Goal: Task Accomplishment & Management: Use online tool/utility

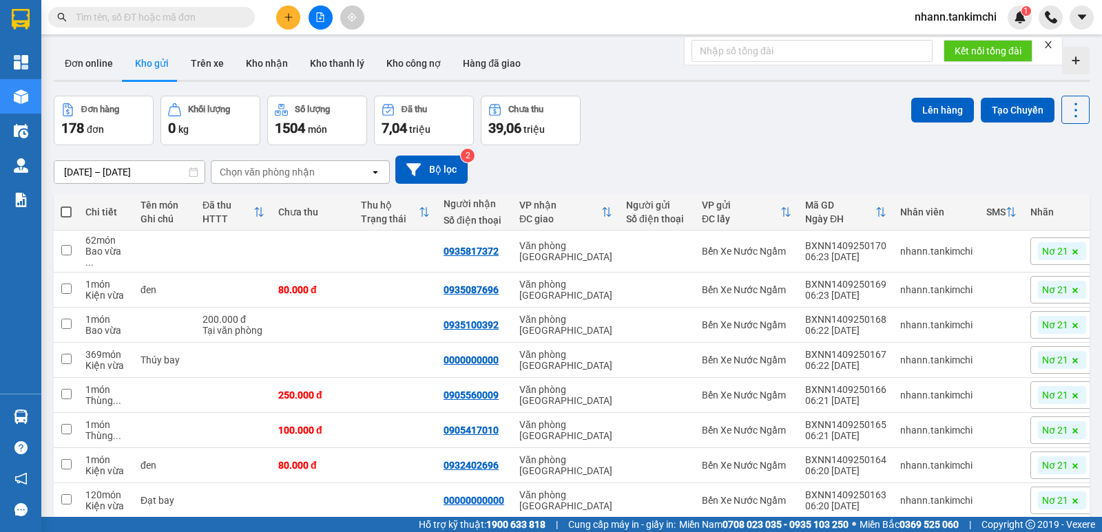
click at [66, 208] on span at bounding box center [66, 212] width 11 height 11
click at [66, 205] on input "checkbox" at bounding box center [66, 205] width 0 height 0
checkbox input "true"
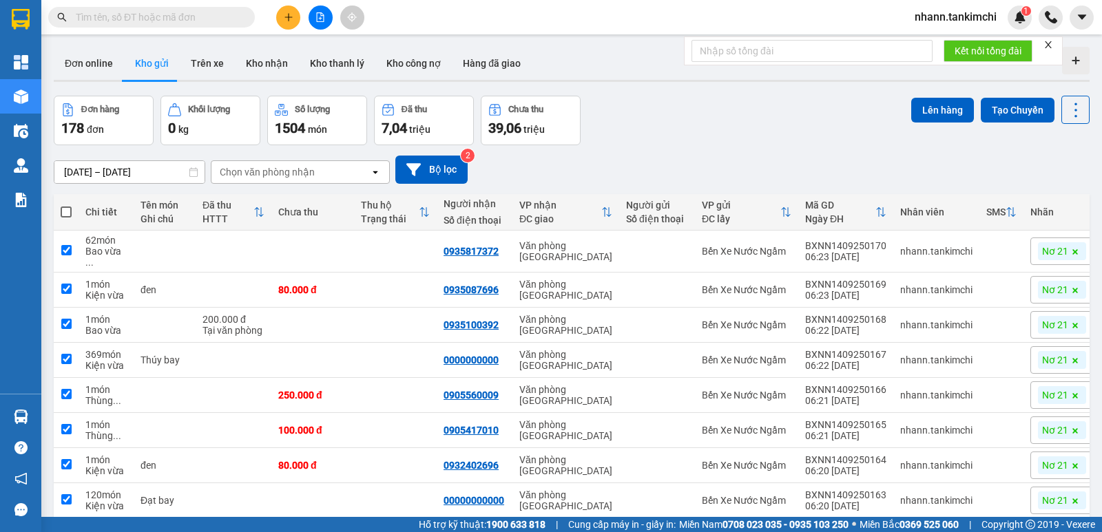
checkbox input "true"
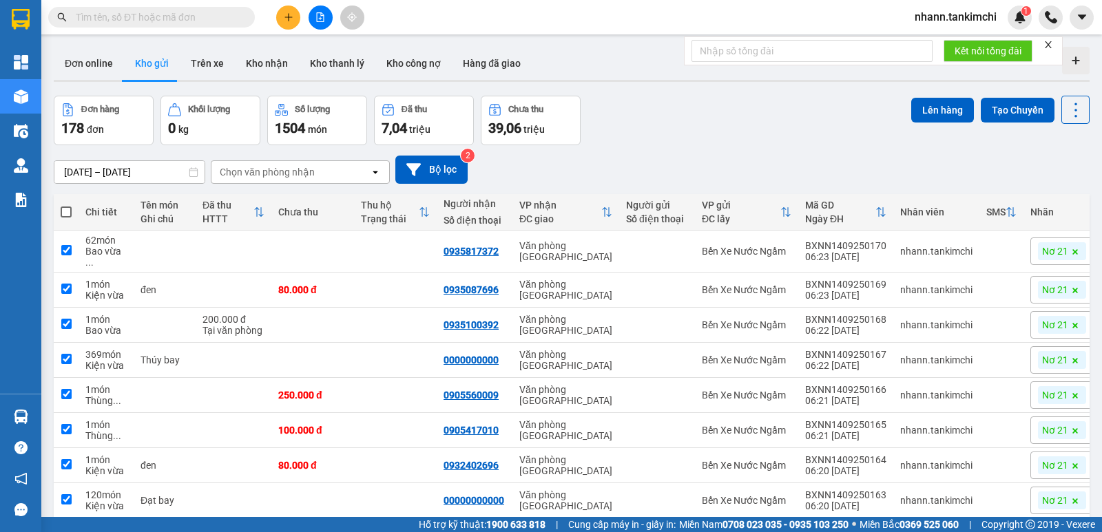
checkbox input "true"
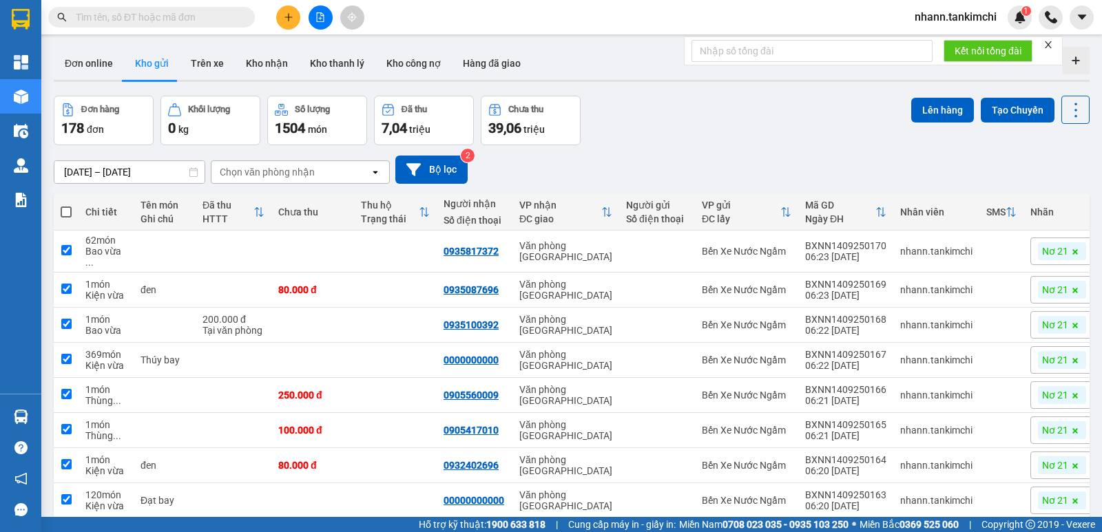
checkbox input "true"
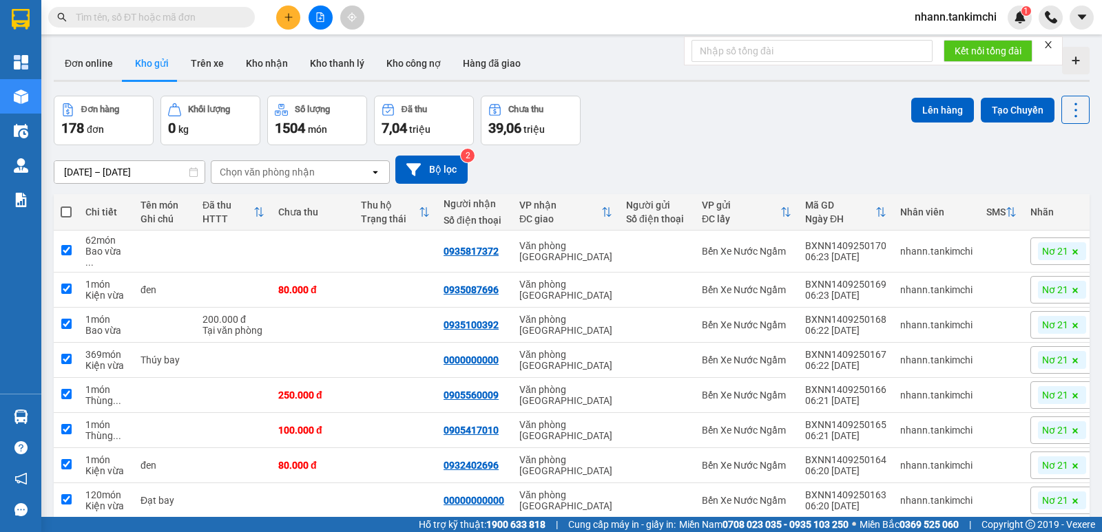
checkbox input "true"
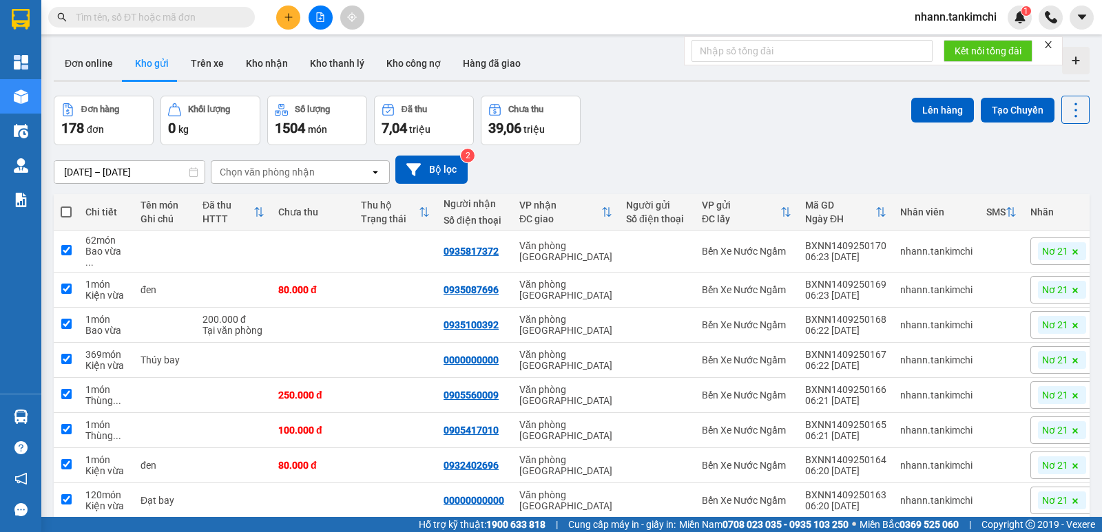
checkbox input "true"
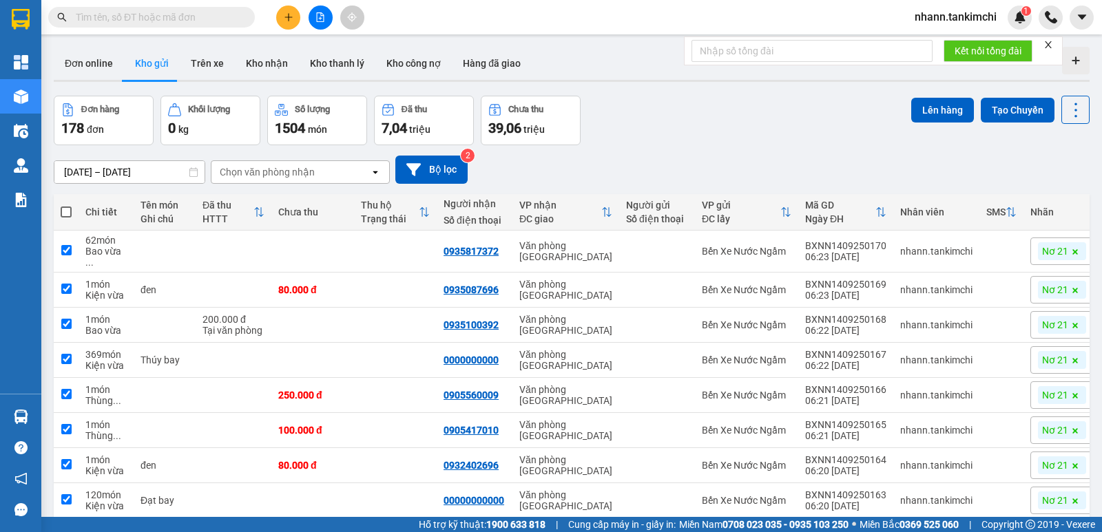
checkbox input "true"
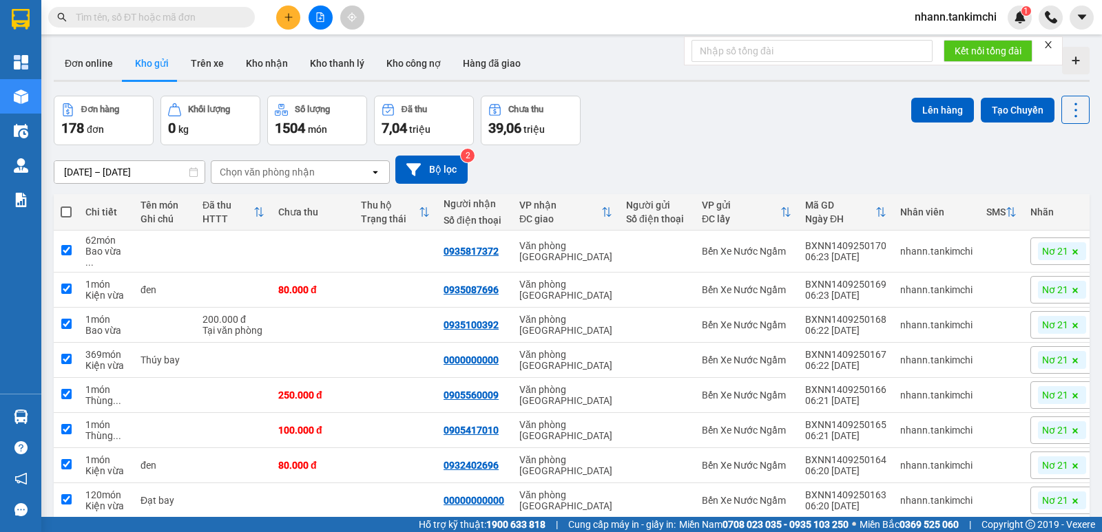
checkbox input "true"
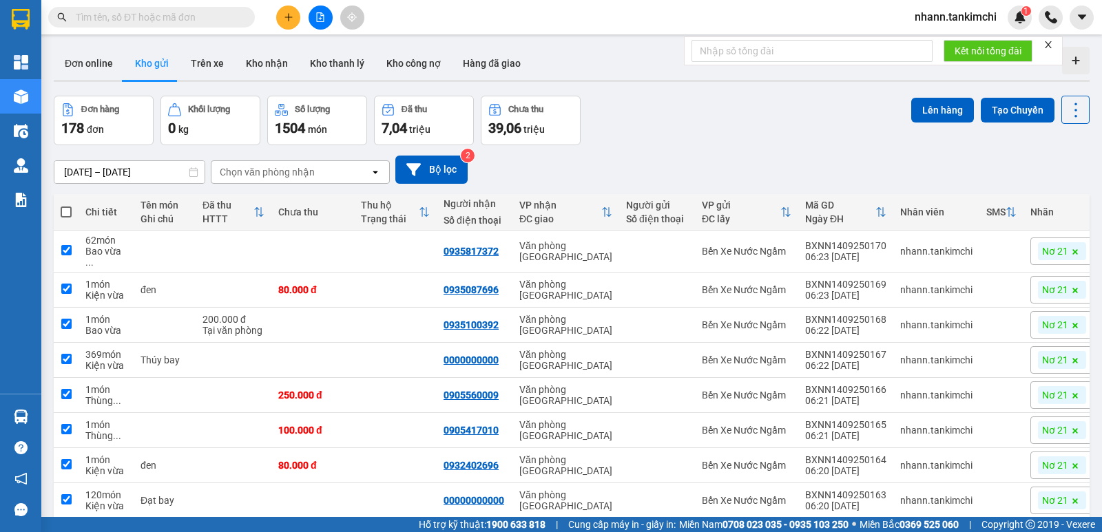
checkbox input "true"
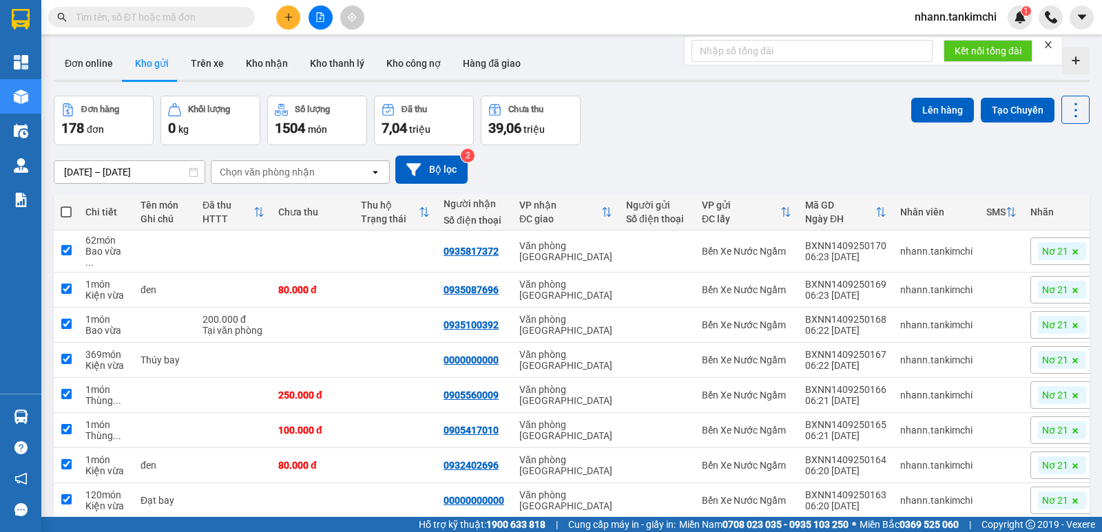
checkbox input "true"
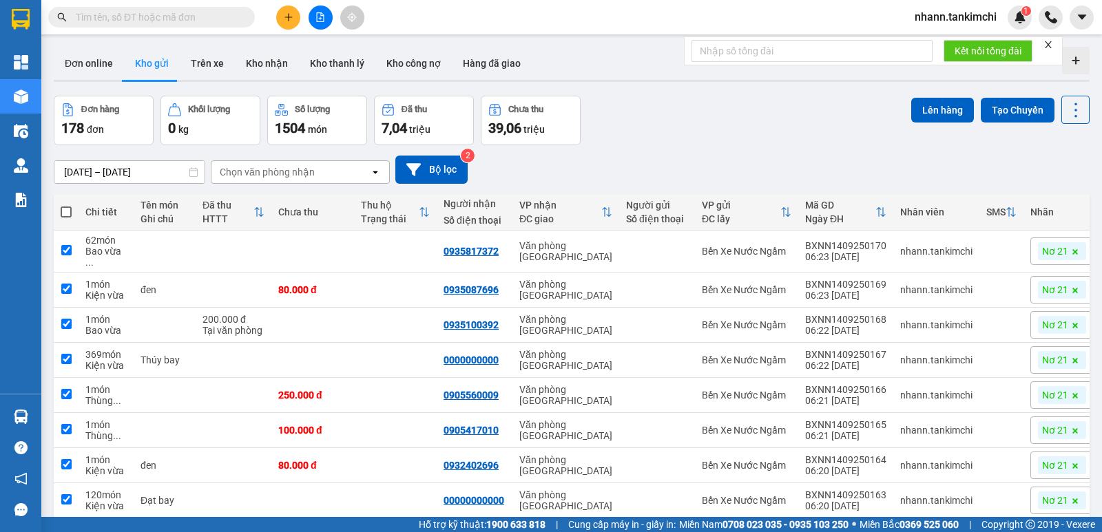
checkbox input "true"
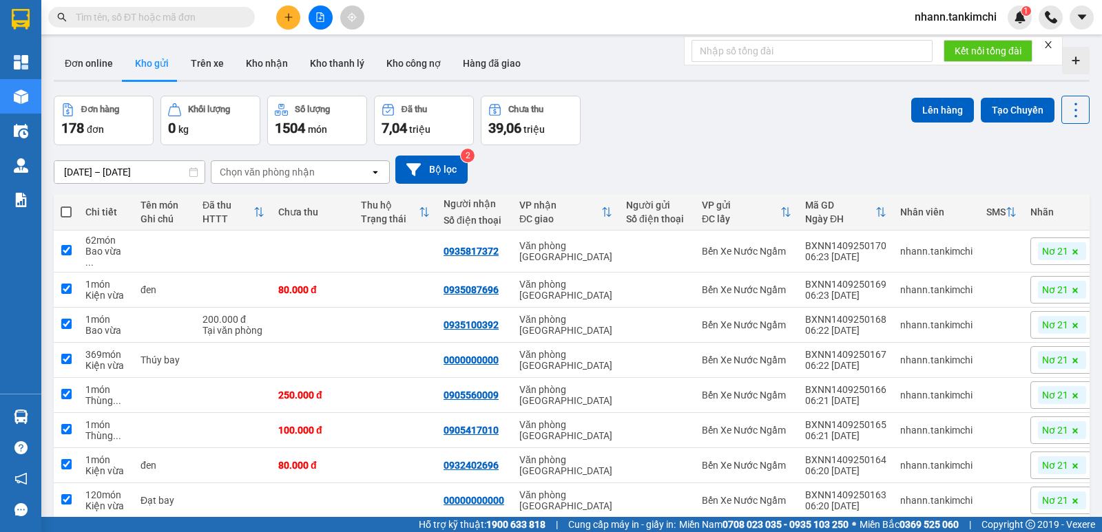
checkbox input "true"
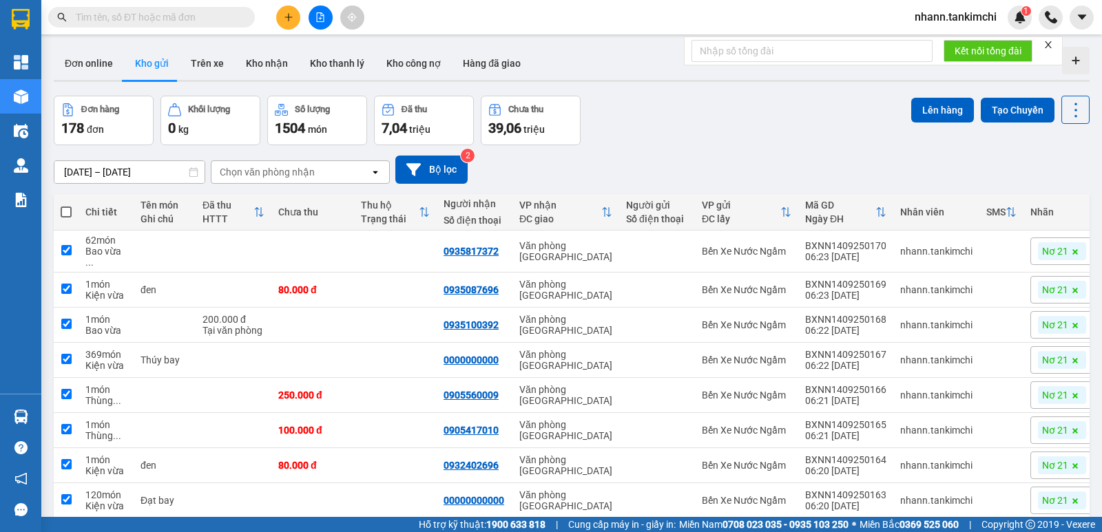
checkbox input "true"
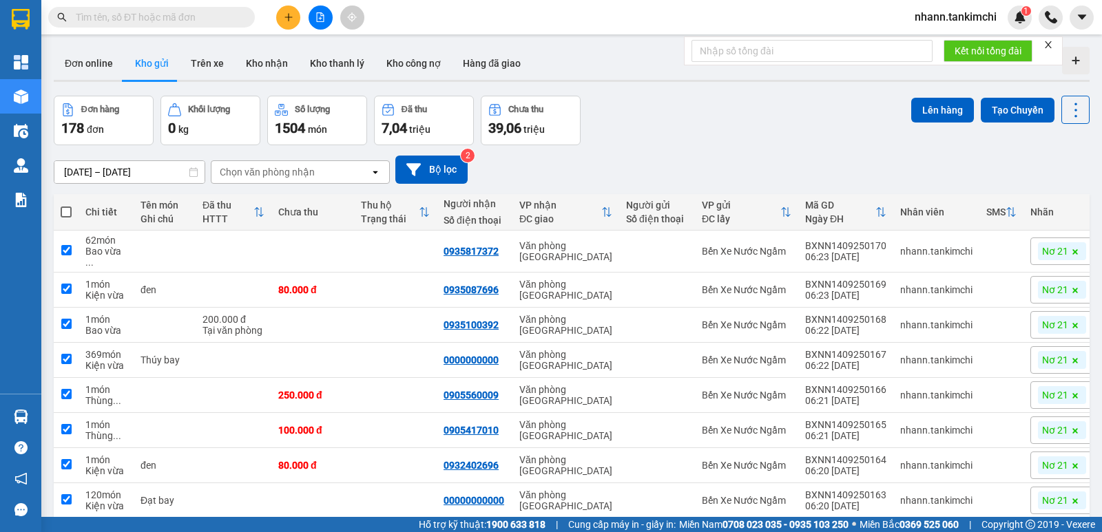
checkbox input "true"
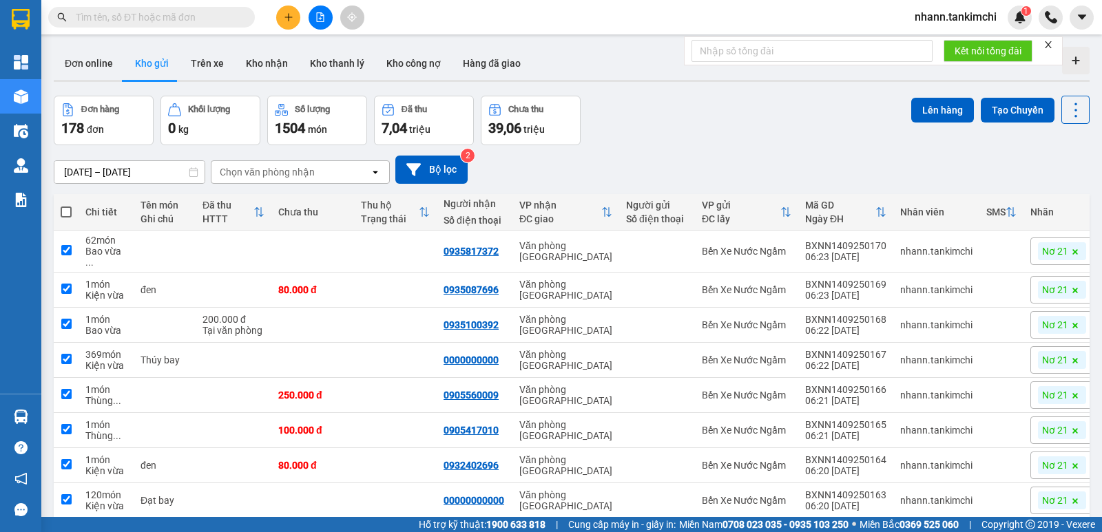
checkbox input "true"
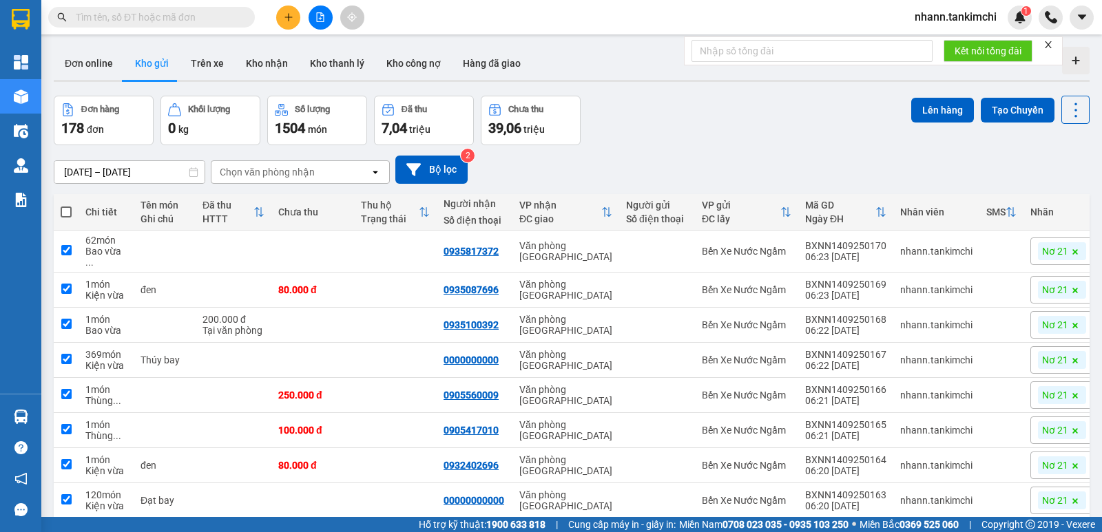
checkbox input "true"
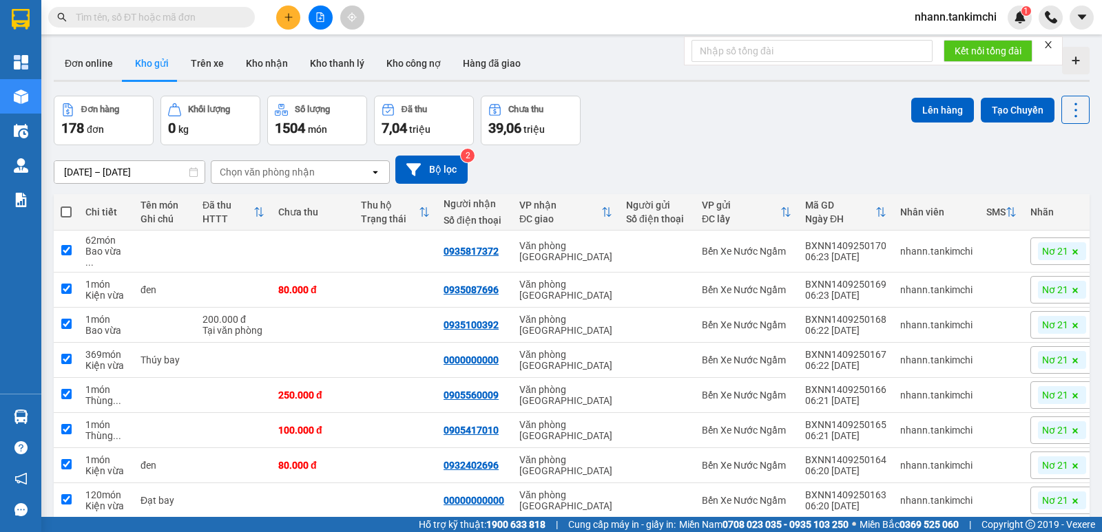
checkbox input "true"
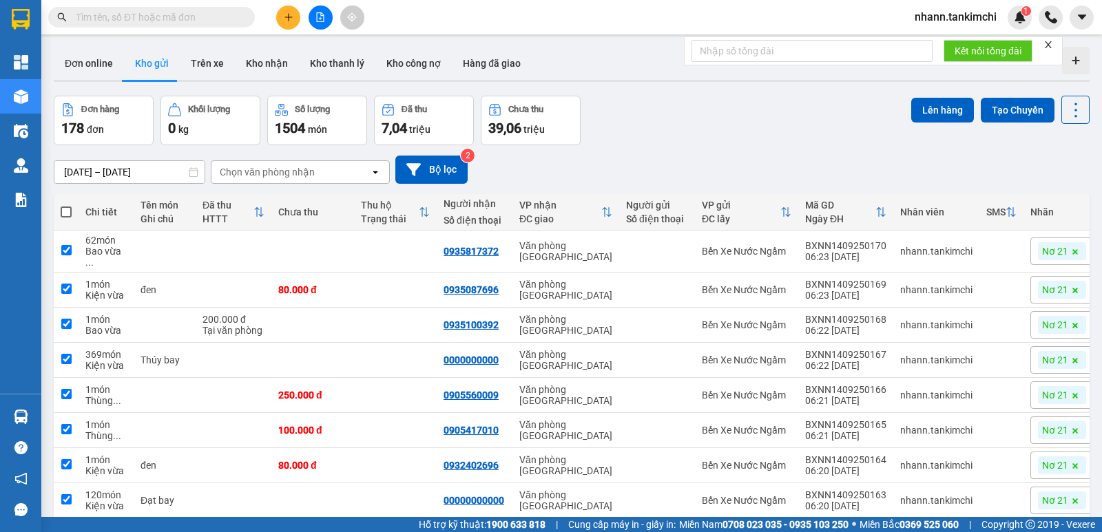
checkbox input "true"
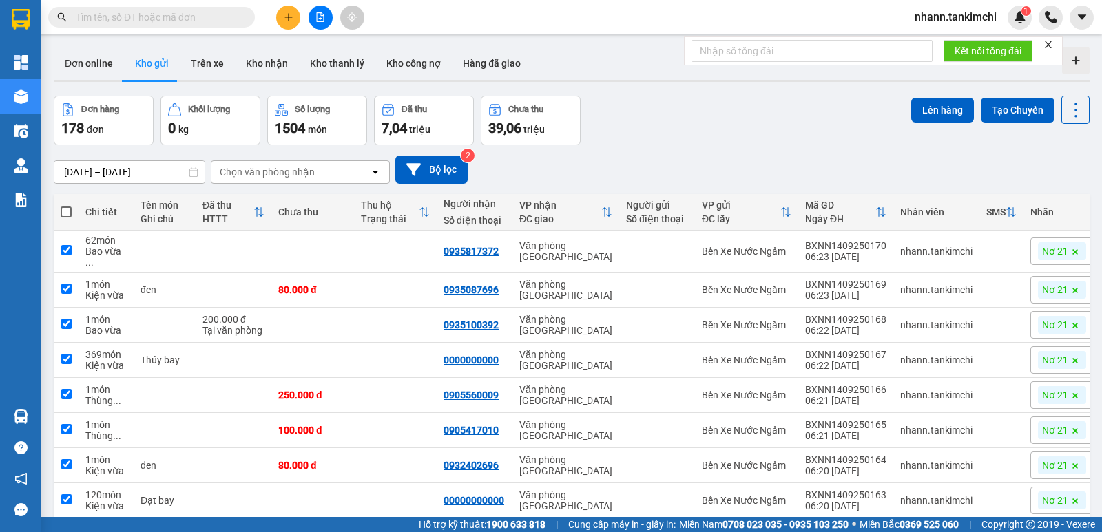
checkbox input "true"
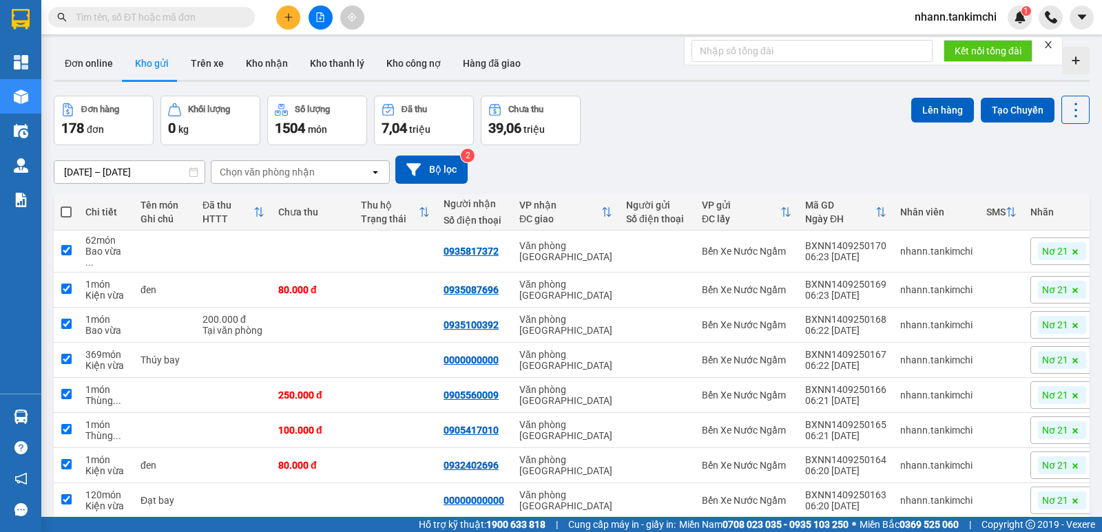
checkbox input "true"
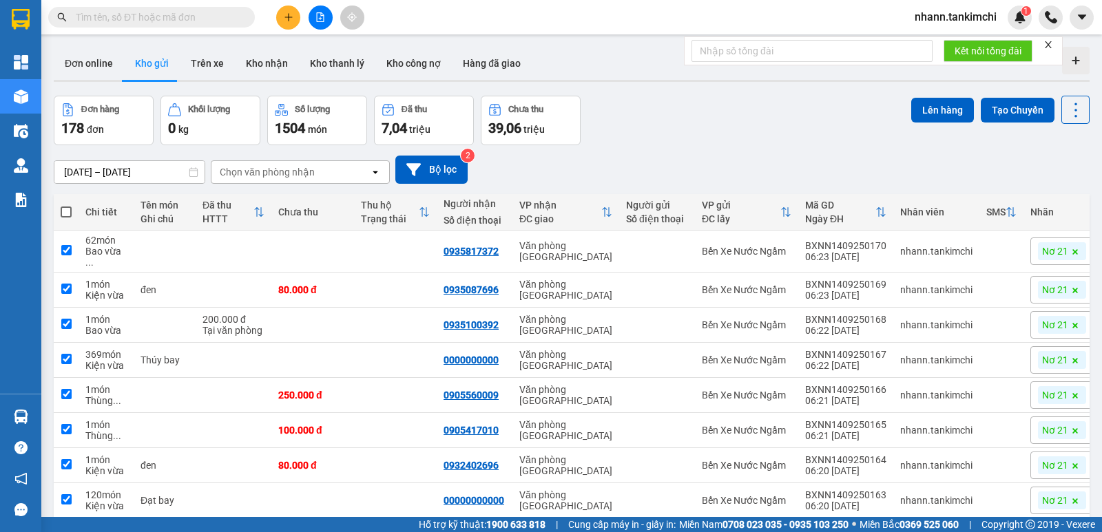
checkbox input "true"
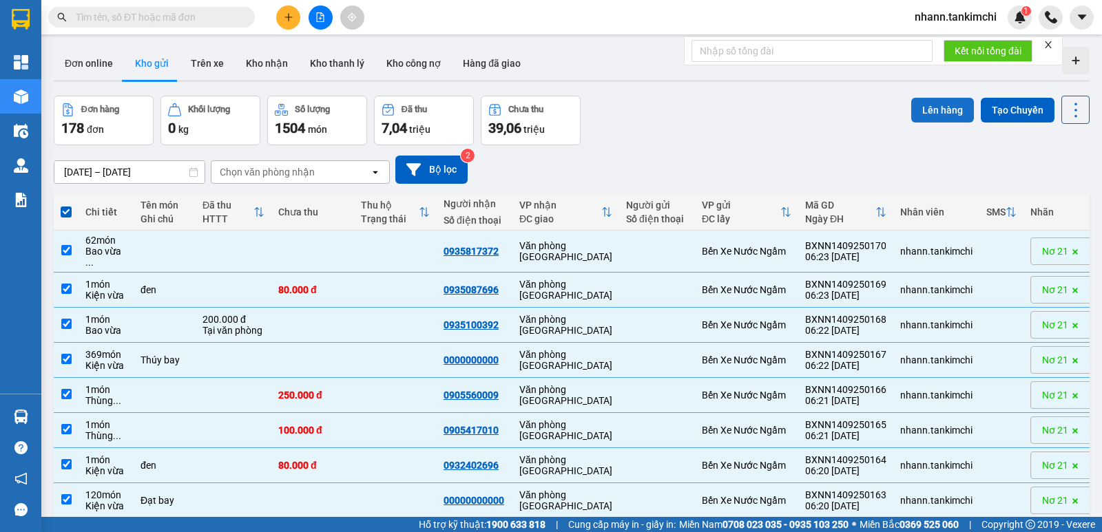
click at [933, 108] on button "Lên hàng" at bounding box center [942, 110] width 63 height 25
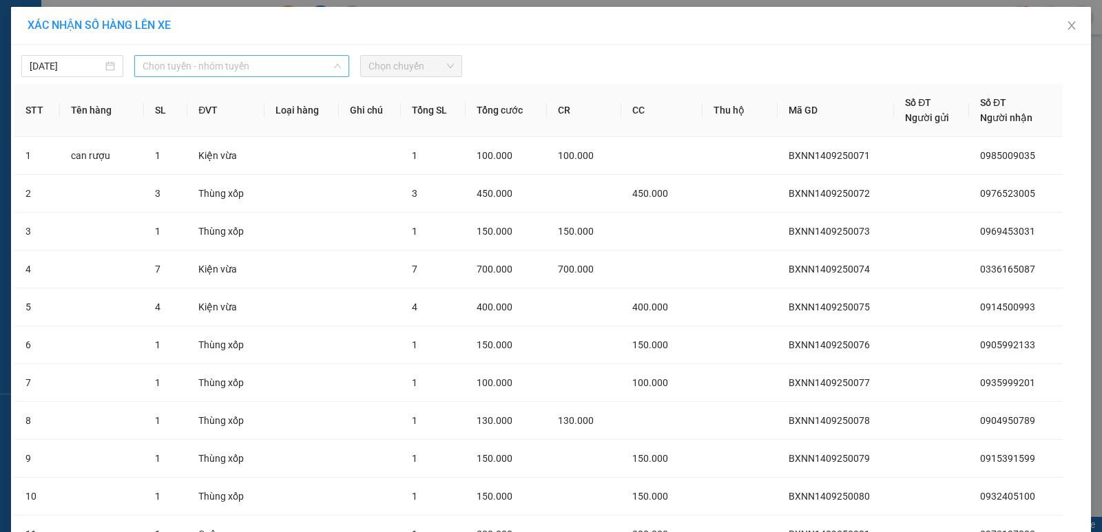
click at [262, 69] on span "Chọn tuyến - nhóm tuyến" at bounding box center [242, 66] width 198 height 21
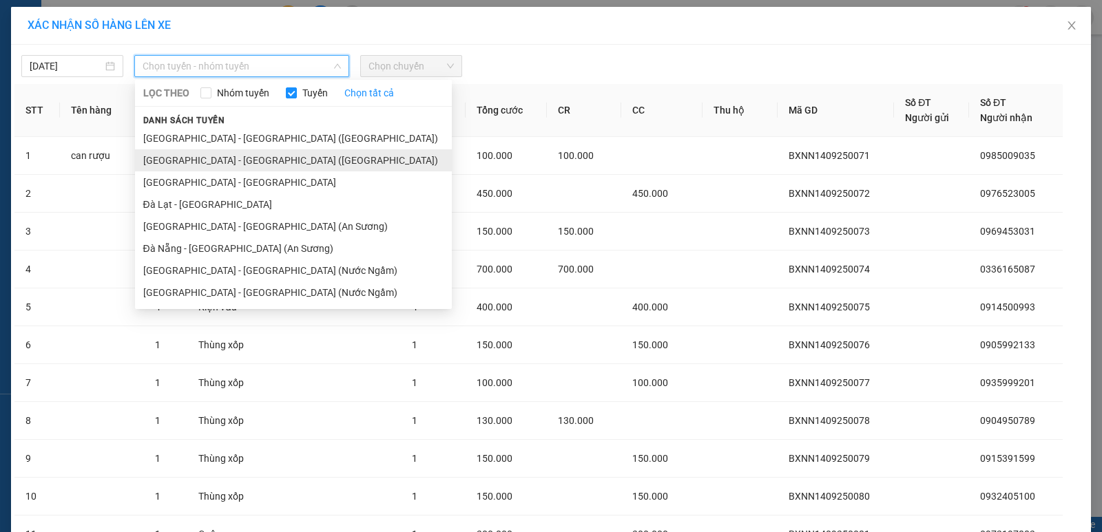
click at [224, 163] on li "[GEOGRAPHIC_DATA] - [GEOGRAPHIC_DATA] ([GEOGRAPHIC_DATA])" at bounding box center [293, 160] width 317 height 22
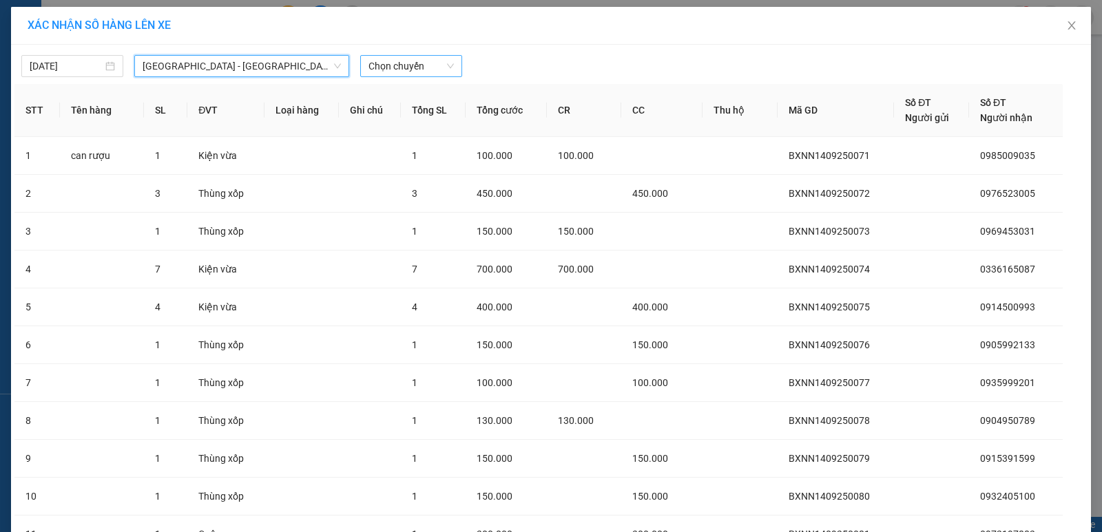
click at [412, 63] on span "Chọn chuyến" at bounding box center [410, 66] width 85 height 21
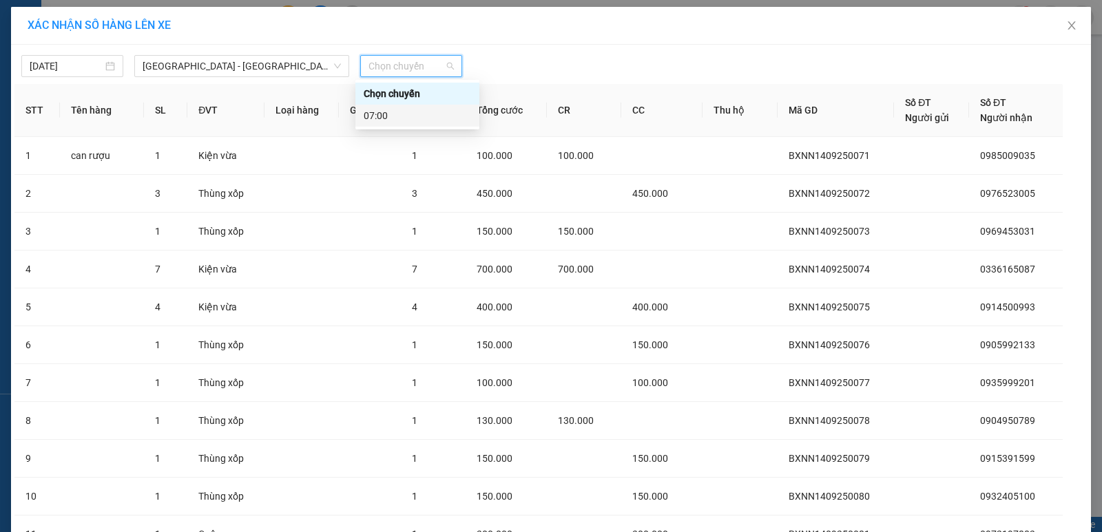
click at [380, 118] on div "07:00" at bounding box center [417, 115] width 107 height 15
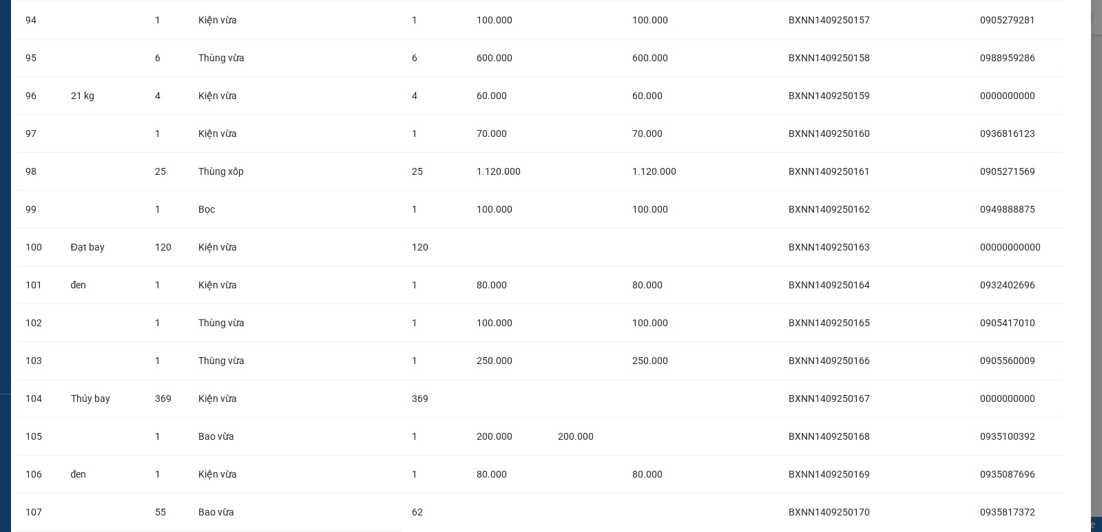
scroll to position [3803, 0]
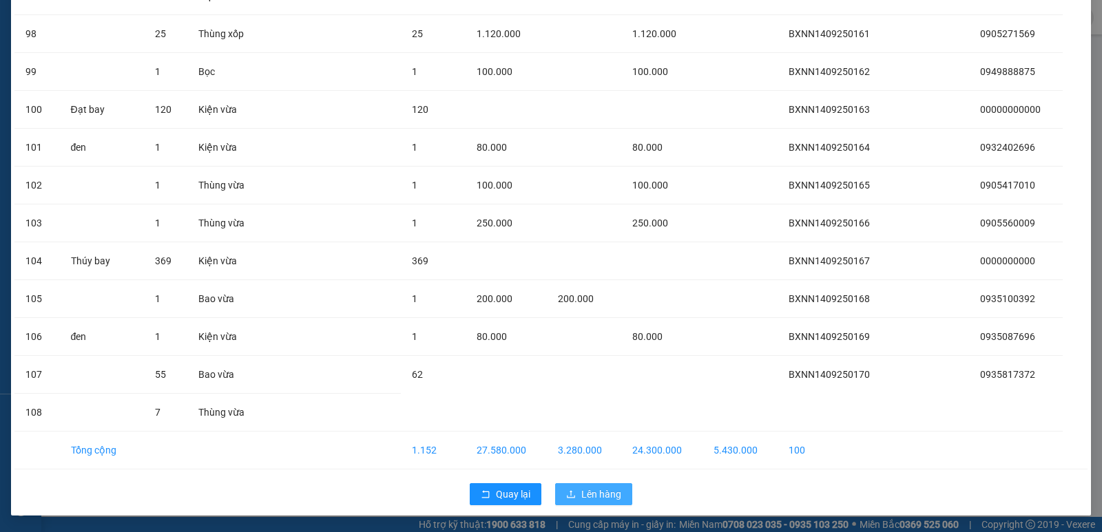
click at [581, 491] on span "Lên hàng" at bounding box center [601, 494] width 40 height 15
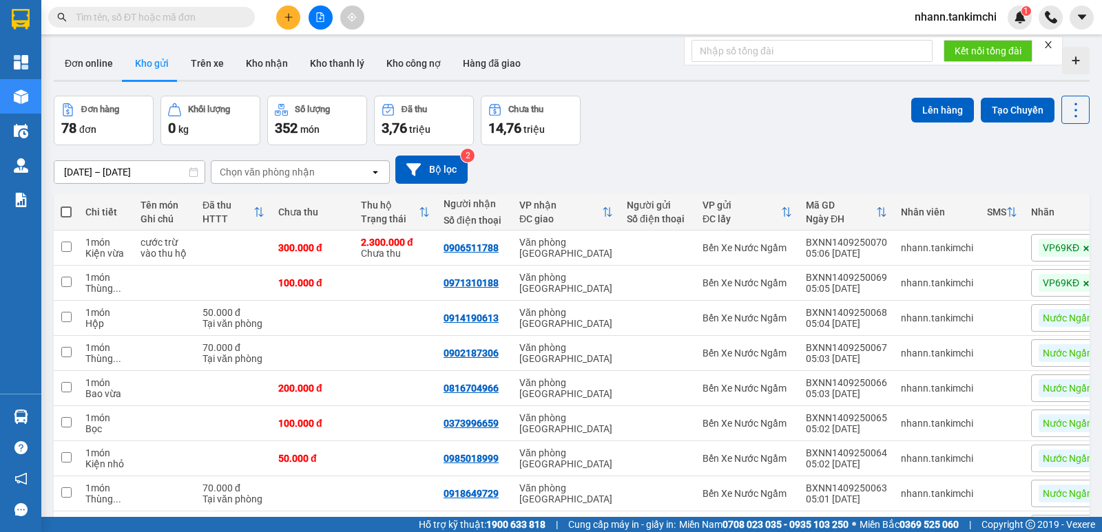
click at [65, 208] on span at bounding box center [66, 212] width 11 height 11
click at [66, 205] on input "checkbox" at bounding box center [66, 205] width 0 height 0
checkbox input "true"
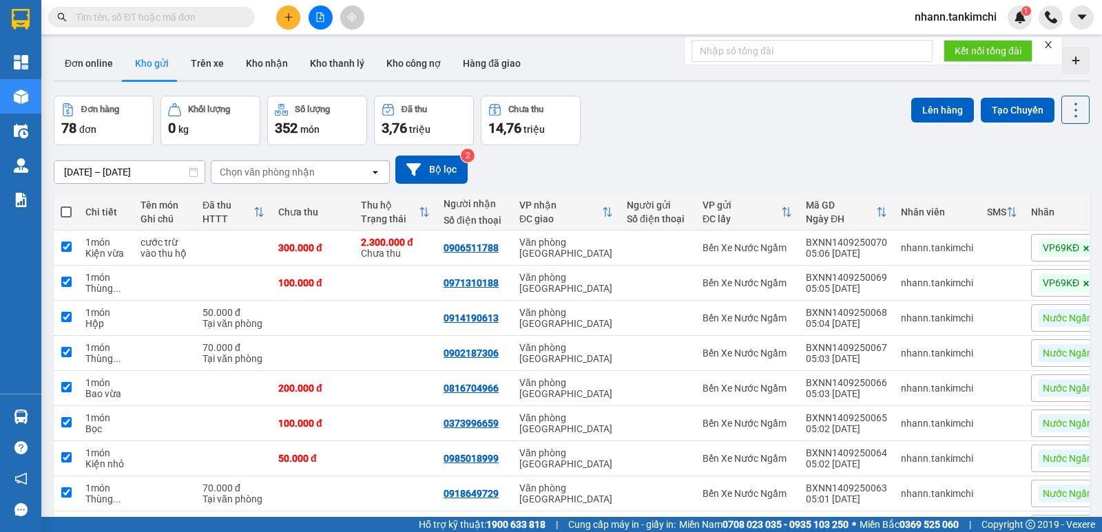
checkbox input "true"
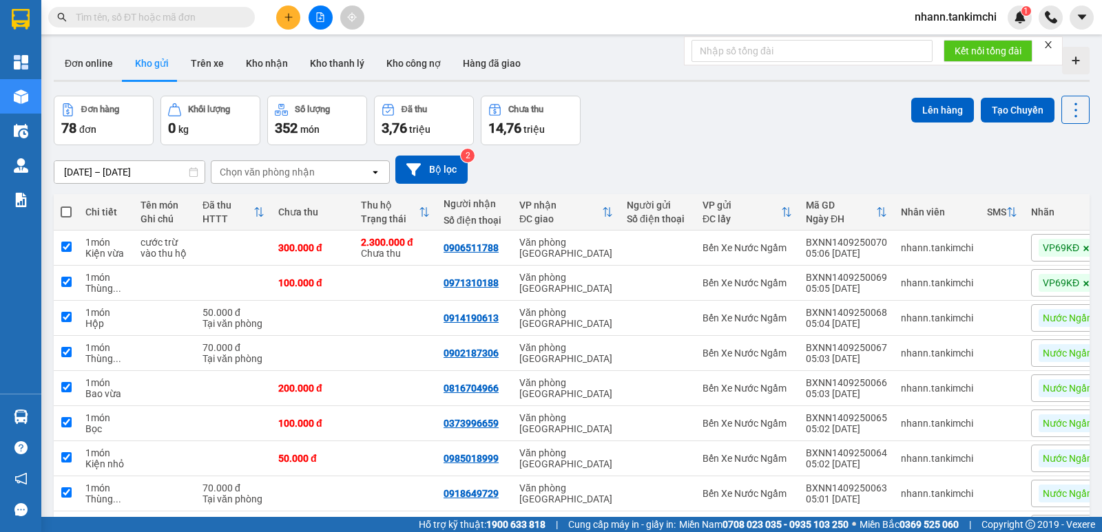
checkbox input "true"
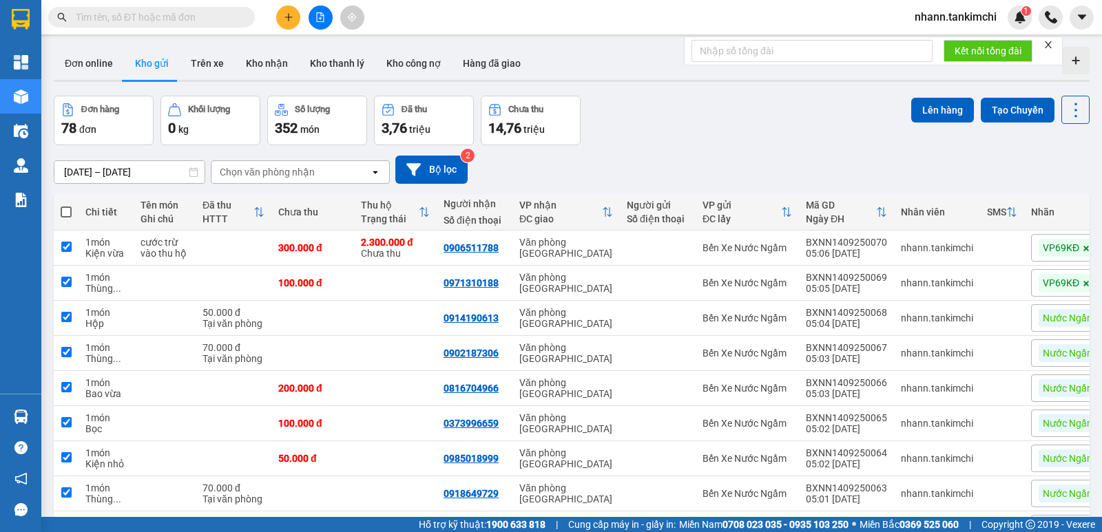
checkbox input "true"
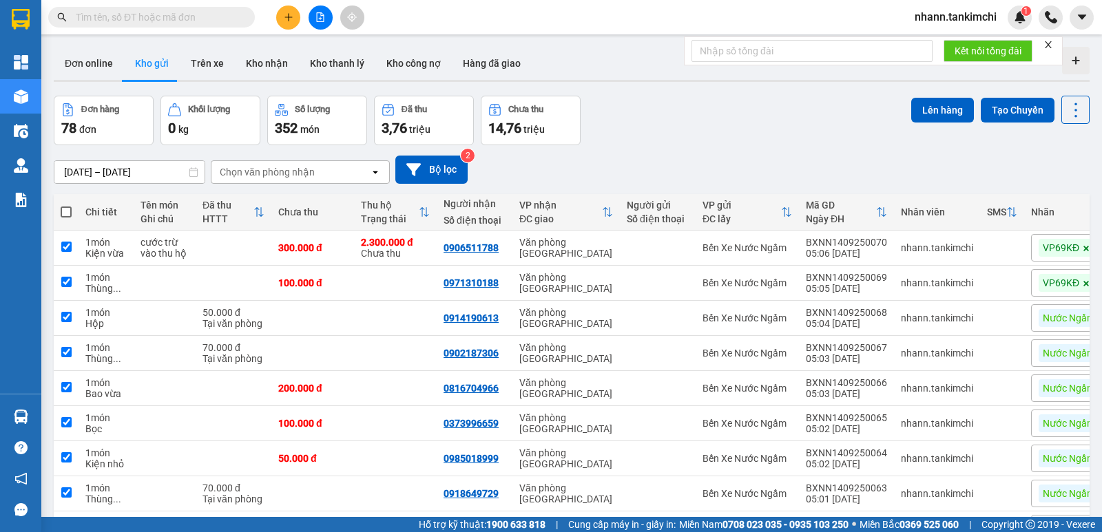
checkbox input "true"
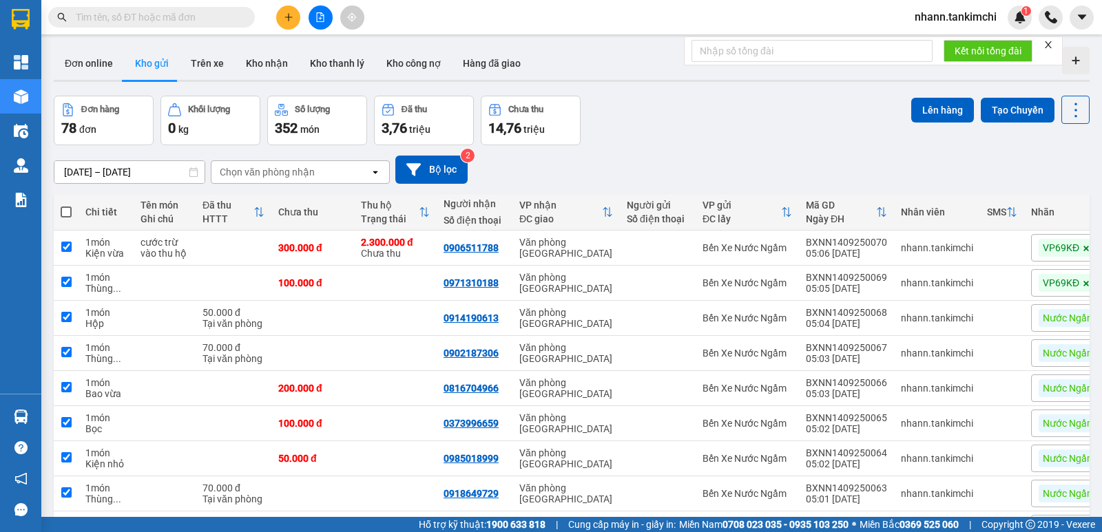
checkbox input "true"
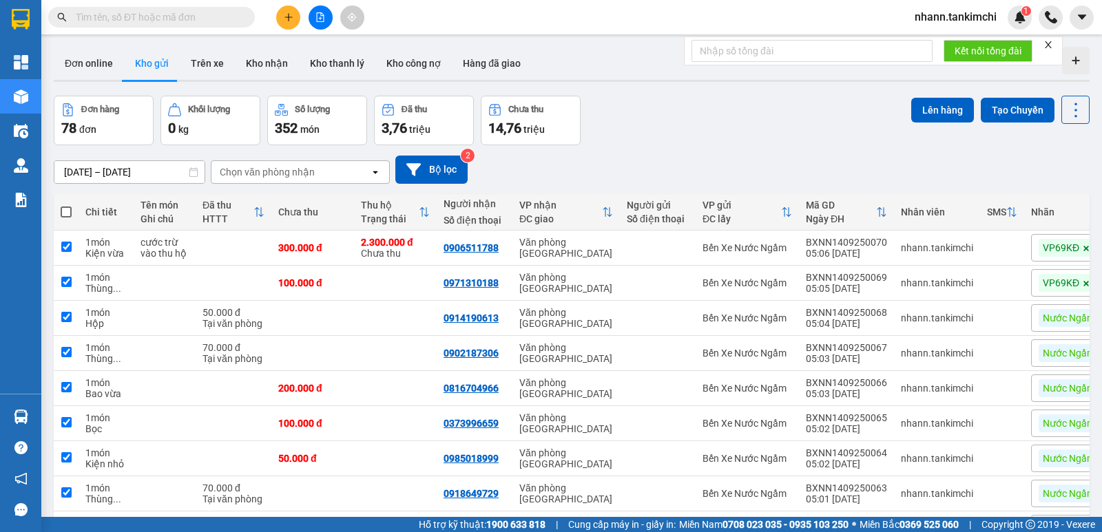
checkbox input "true"
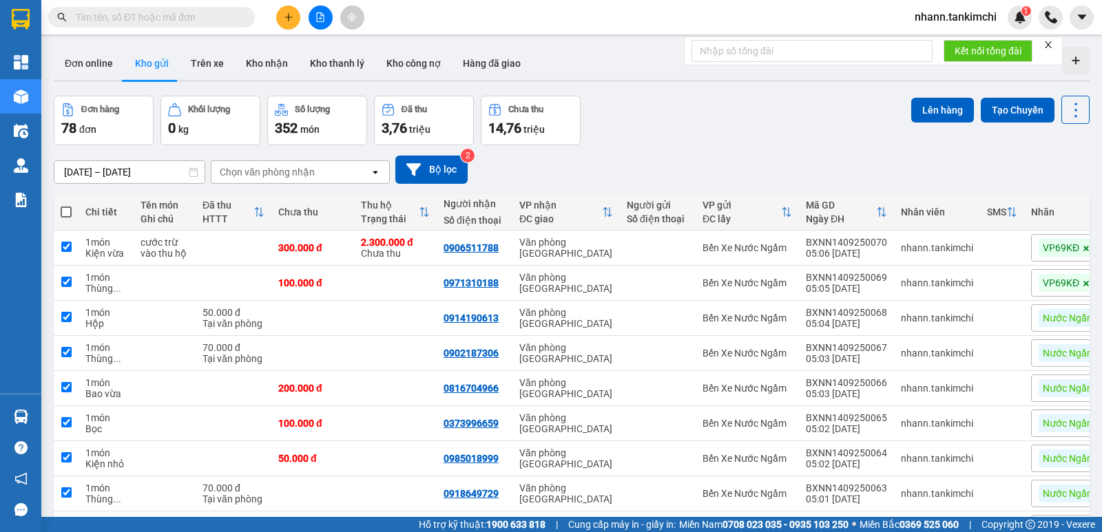
checkbox input "true"
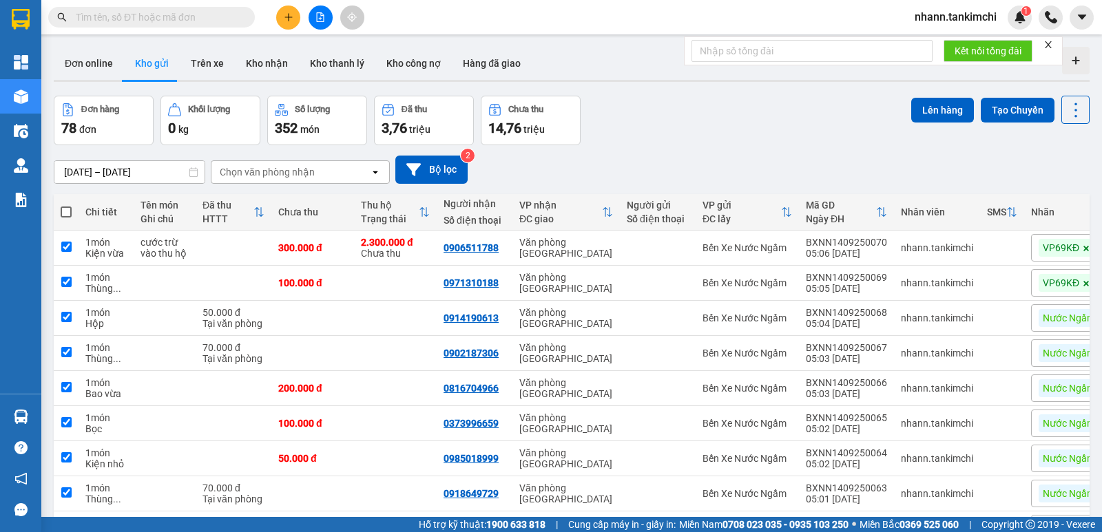
checkbox input "true"
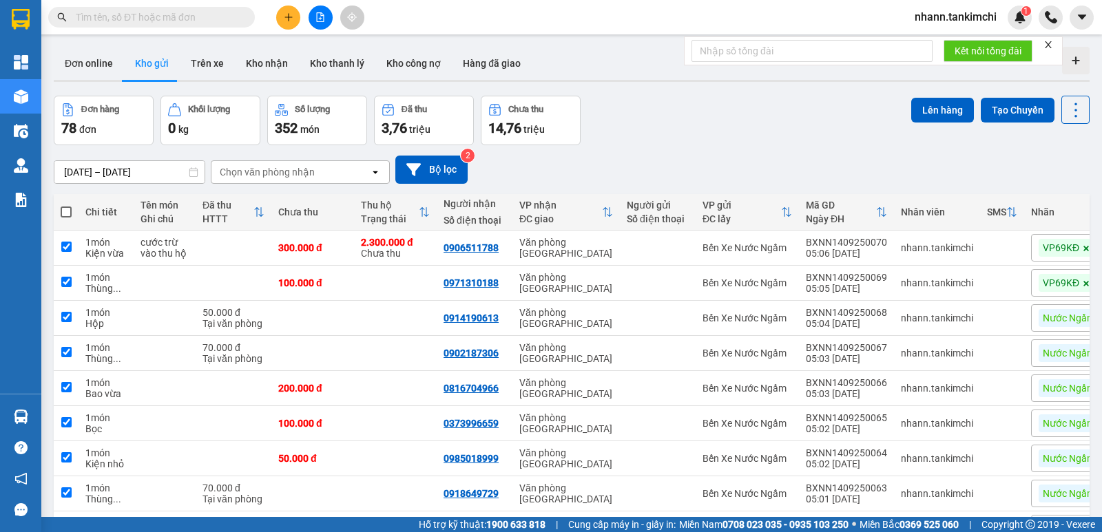
checkbox input "true"
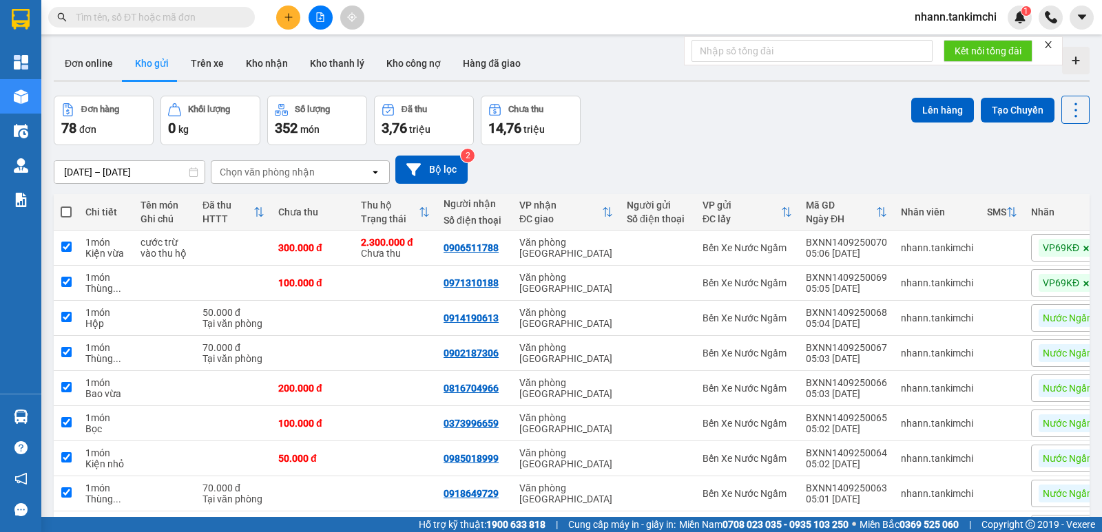
checkbox input "true"
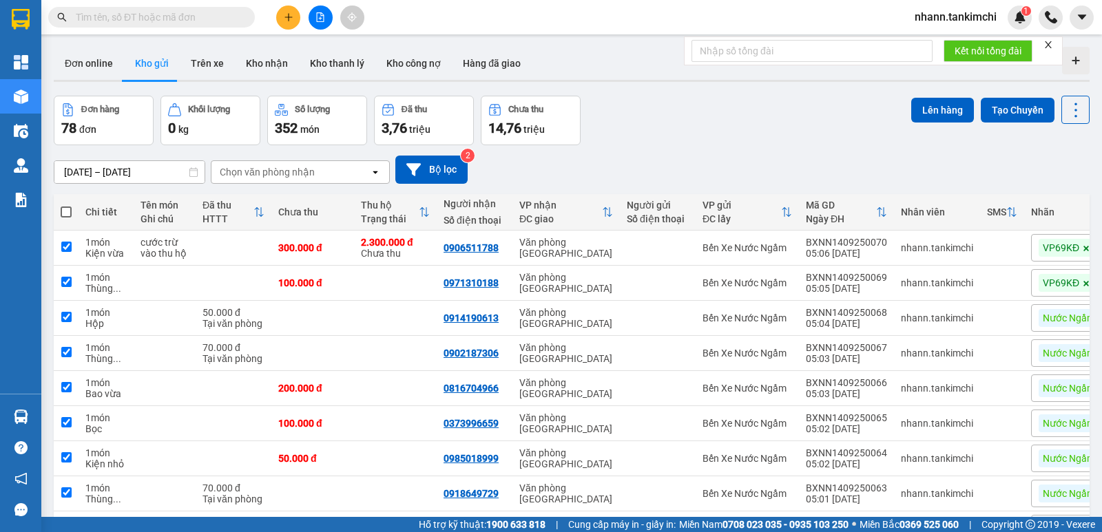
checkbox input "true"
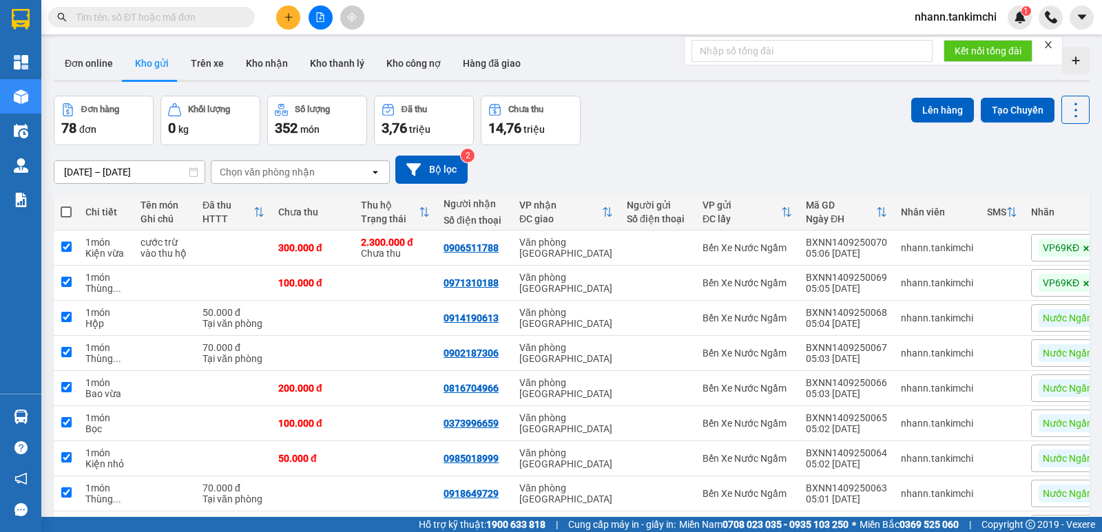
checkbox input "true"
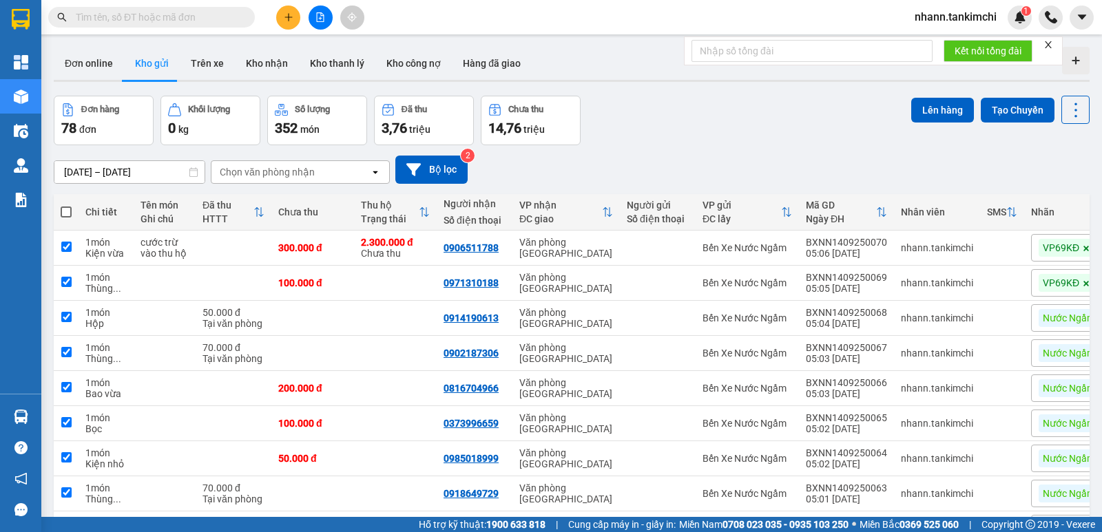
checkbox input "true"
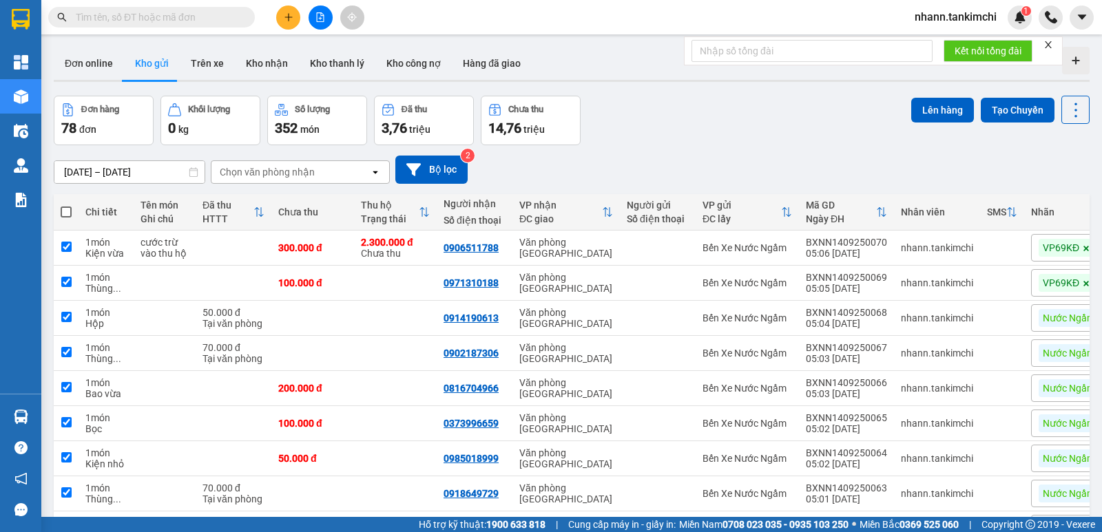
checkbox input "true"
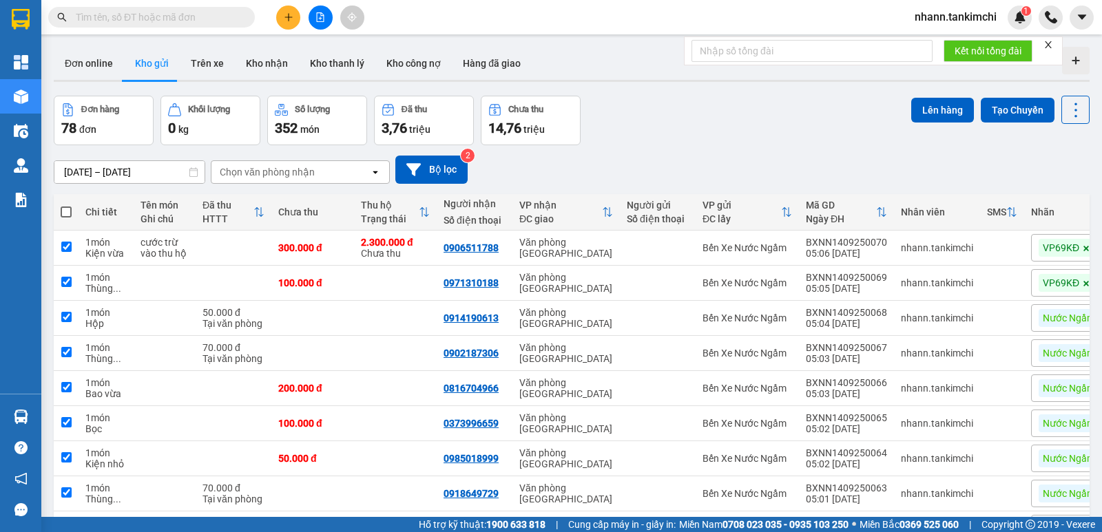
checkbox input "true"
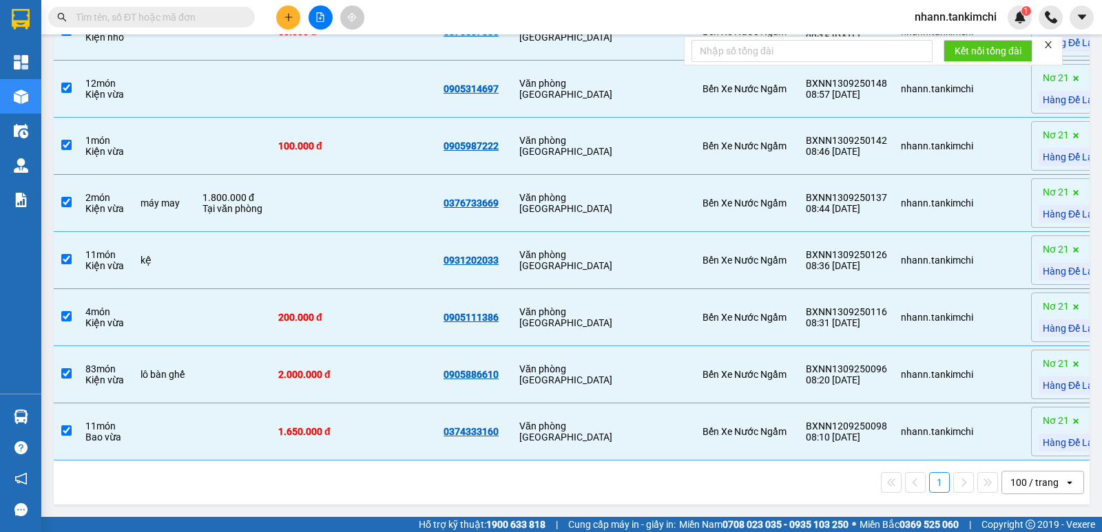
scroll to position [2845, 0]
drag, startPoint x: 848, startPoint y: 453, endPoint x: 1026, endPoint y: 474, distance: 178.9
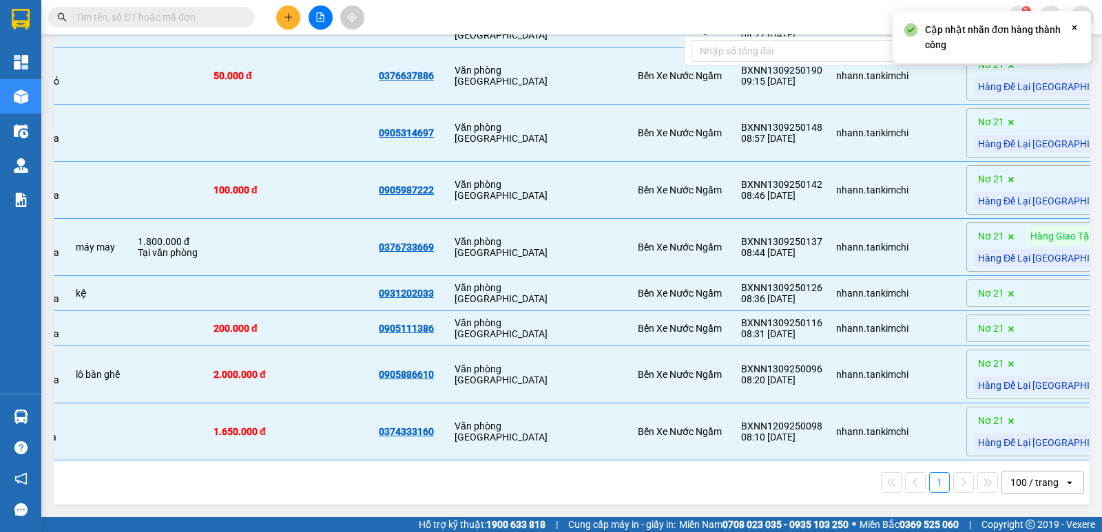
scroll to position [2801, 0]
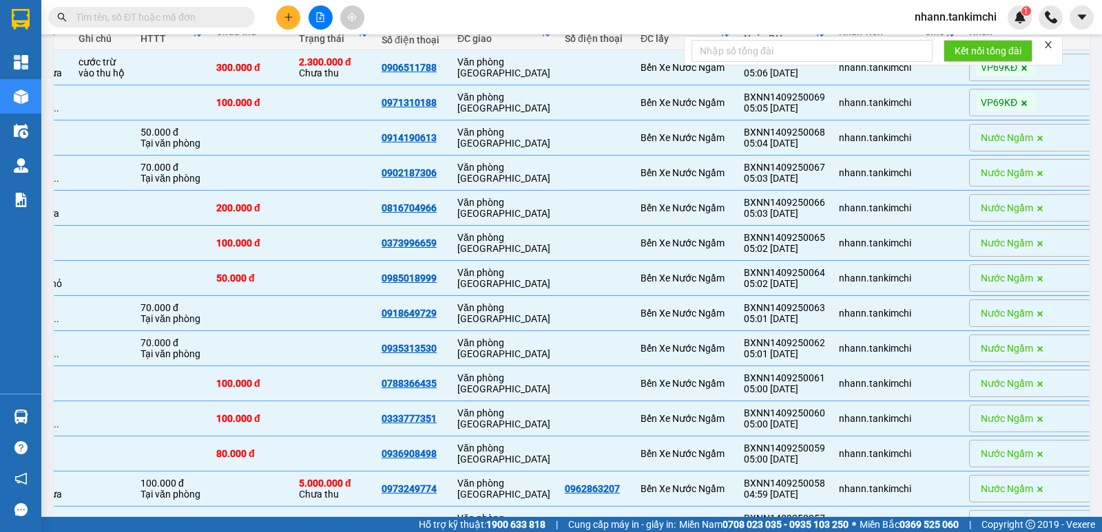
scroll to position [0, 0]
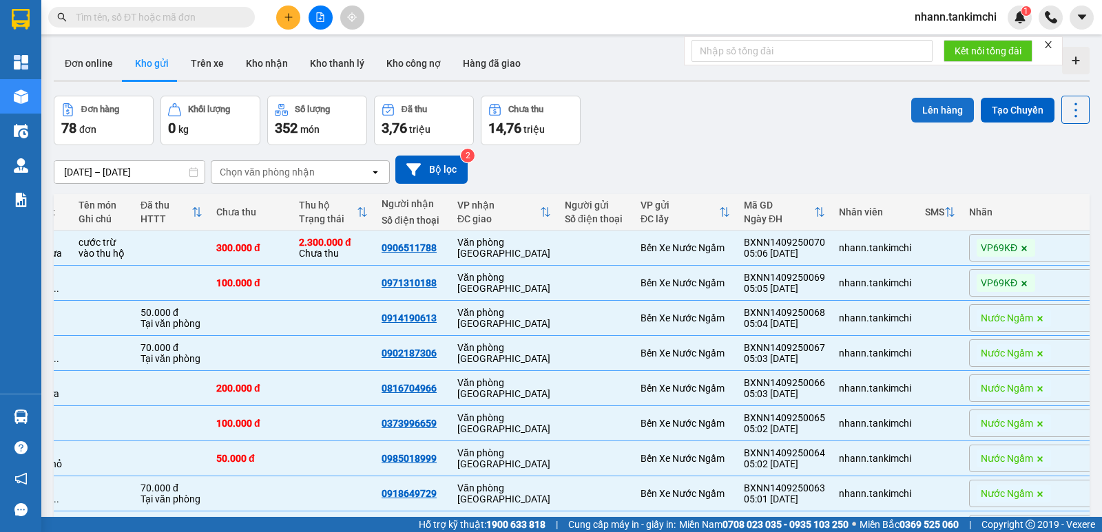
click at [932, 113] on button "Lên hàng" at bounding box center [942, 110] width 63 height 25
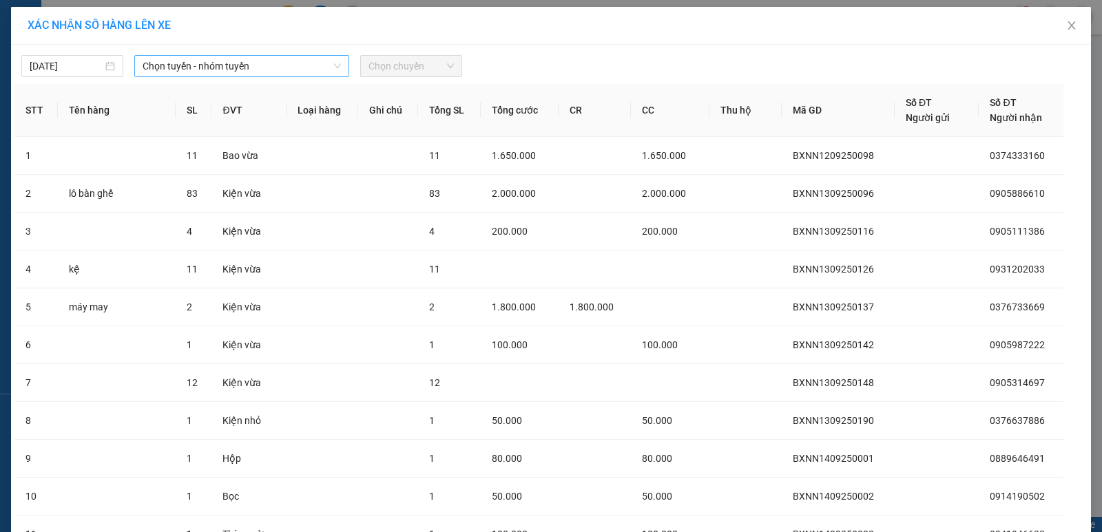
click at [225, 66] on span "Chọn tuyến - nhóm tuyến" at bounding box center [242, 66] width 198 height 21
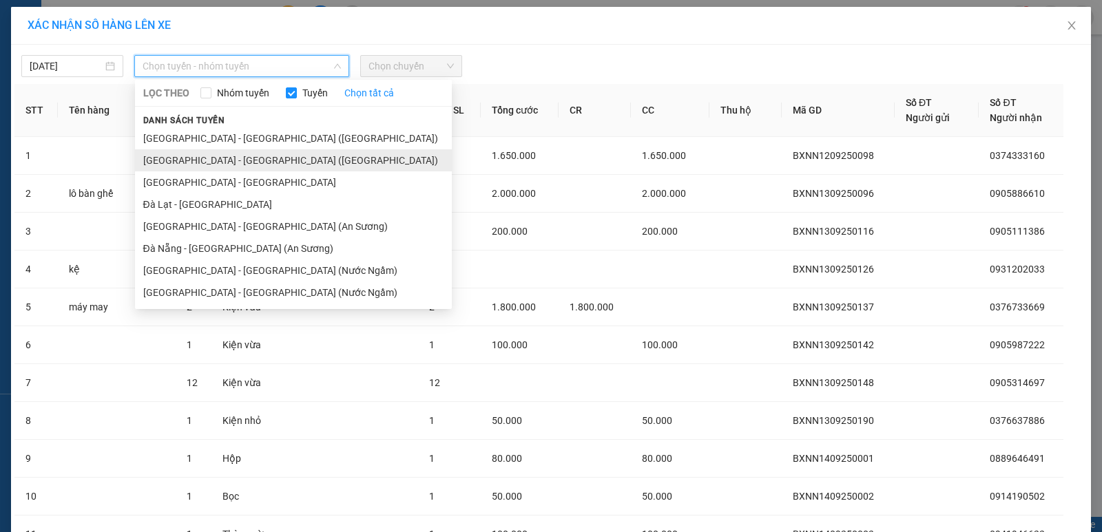
click at [202, 167] on li "[GEOGRAPHIC_DATA] - [GEOGRAPHIC_DATA] ([GEOGRAPHIC_DATA])" at bounding box center [293, 160] width 317 height 22
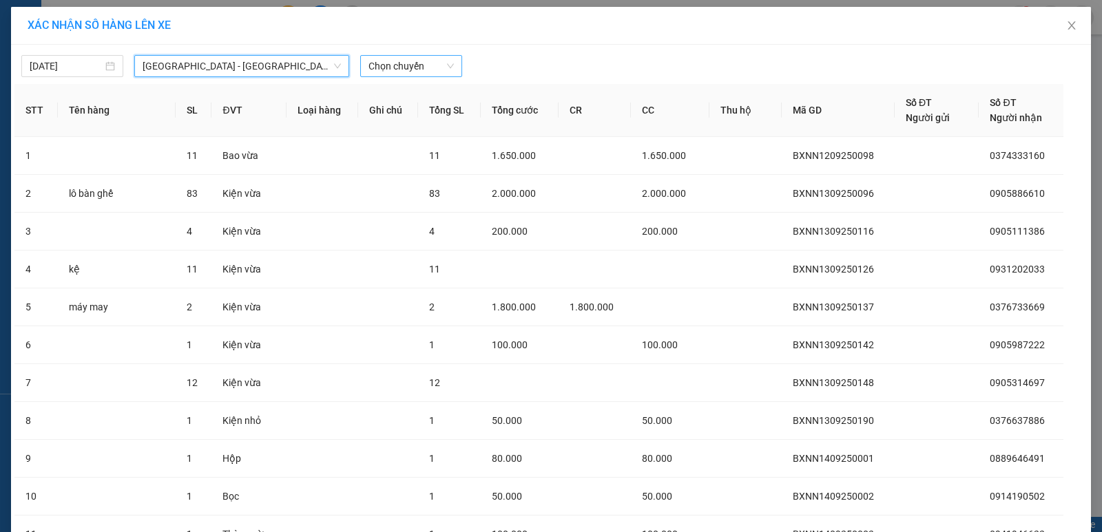
click at [408, 66] on span "Chọn chuyến" at bounding box center [410, 66] width 85 height 21
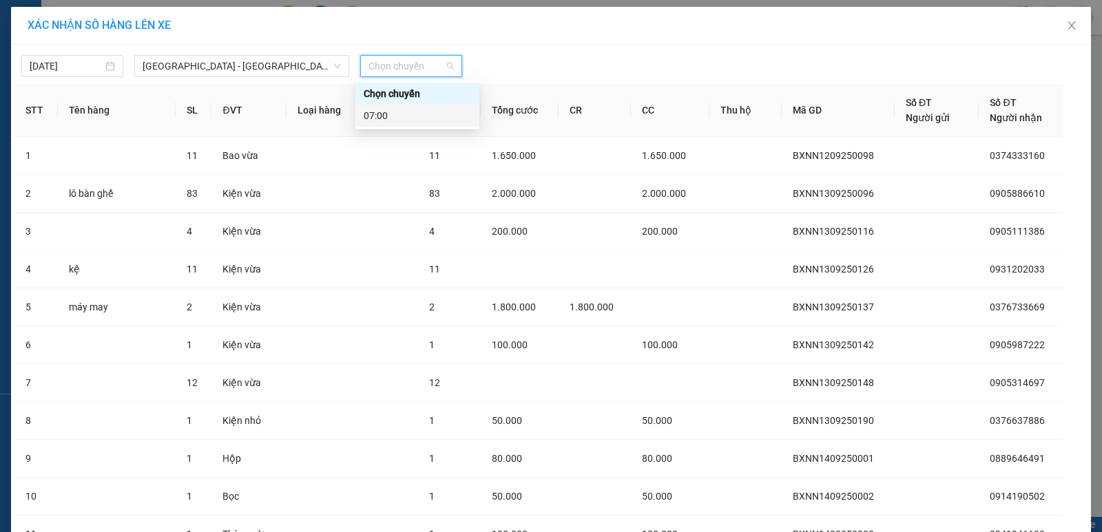
click at [366, 118] on div "07:00" at bounding box center [417, 115] width 107 height 15
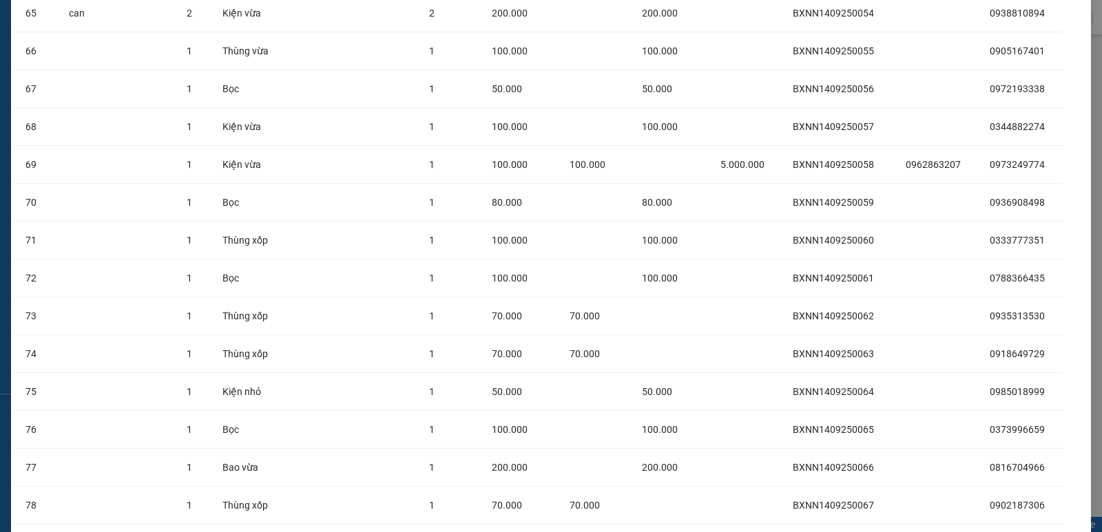
scroll to position [2826, 0]
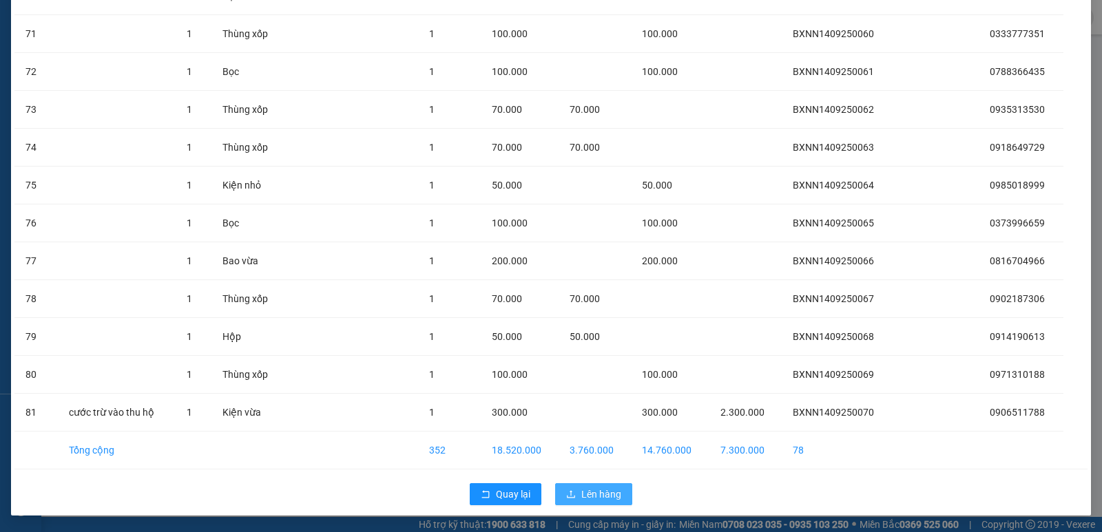
click at [576, 492] on button "Lên hàng" at bounding box center [593, 494] width 77 height 22
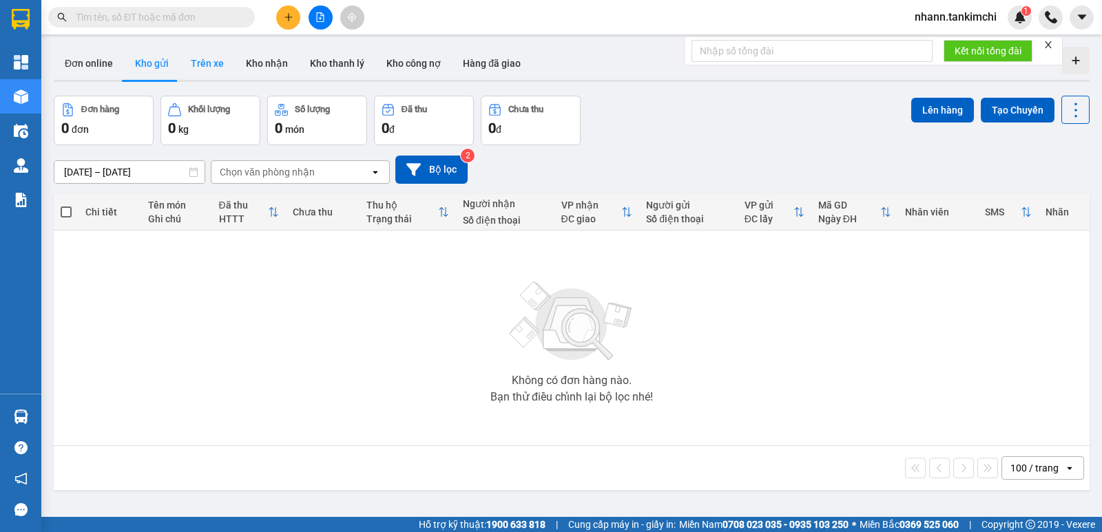
click at [202, 63] on button "Trên xe" at bounding box center [207, 63] width 55 height 33
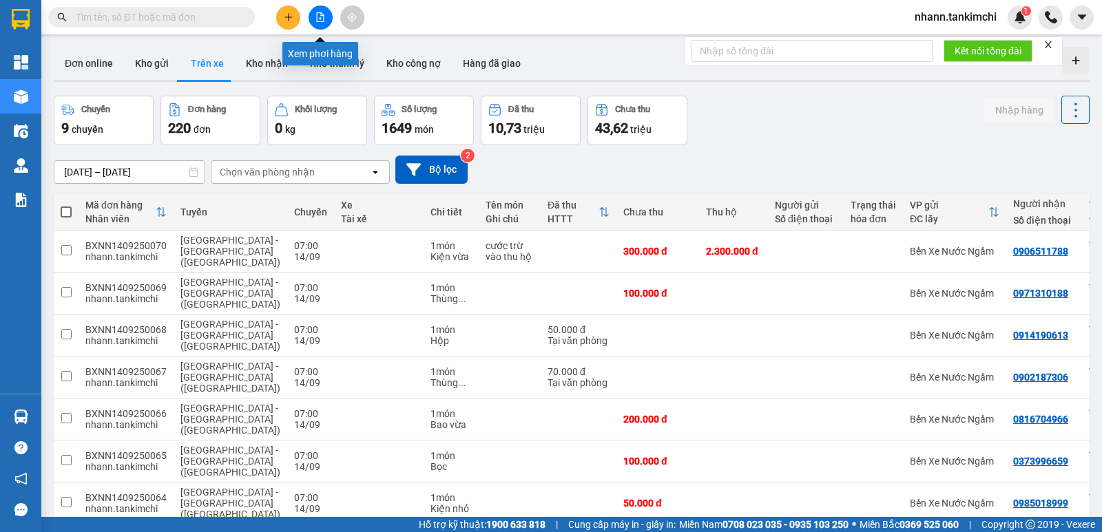
click at [320, 19] on icon "file-add" at bounding box center [321, 17] width 8 height 10
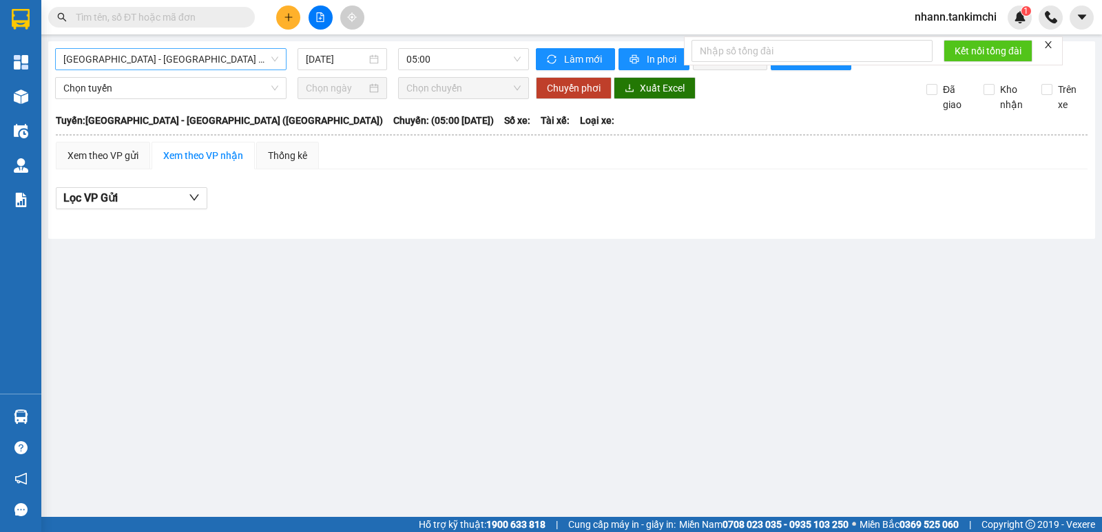
click at [209, 62] on span "[GEOGRAPHIC_DATA] - [GEOGRAPHIC_DATA] ([GEOGRAPHIC_DATA])" at bounding box center [170, 59] width 215 height 21
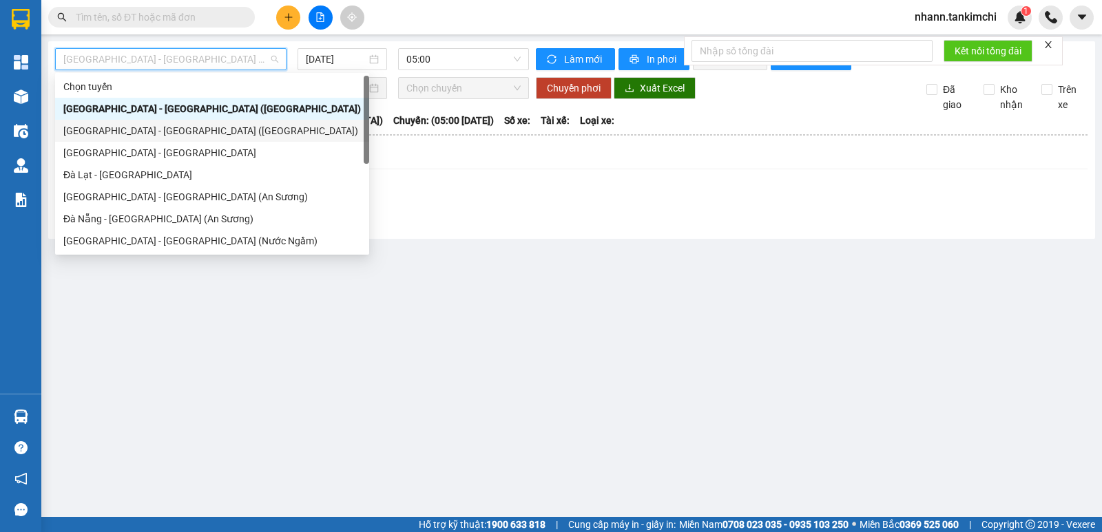
click at [134, 133] on div "[GEOGRAPHIC_DATA] - [GEOGRAPHIC_DATA] ([GEOGRAPHIC_DATA])" at bounding box center [211, 130] width 297 height 15
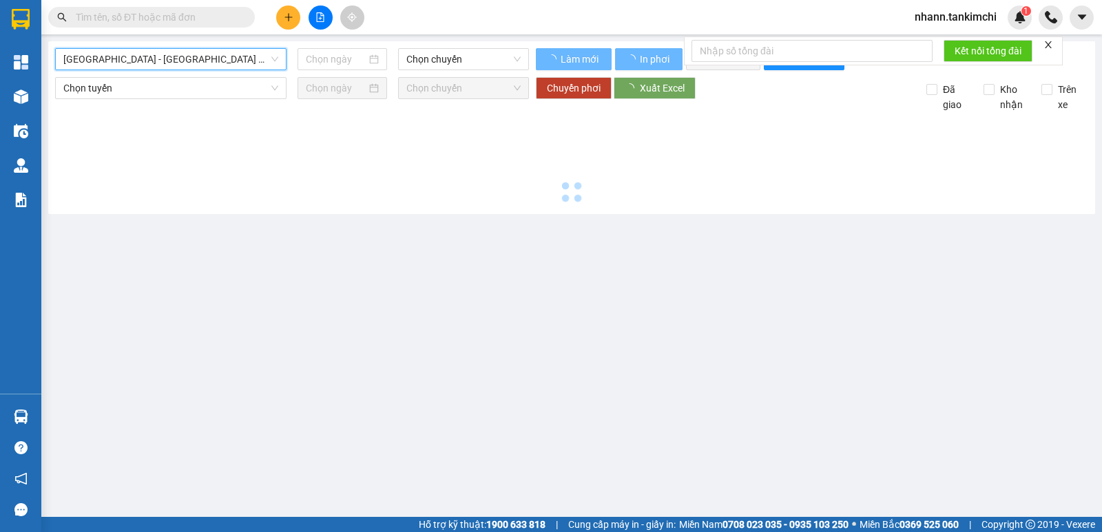
type input "[DATE]"
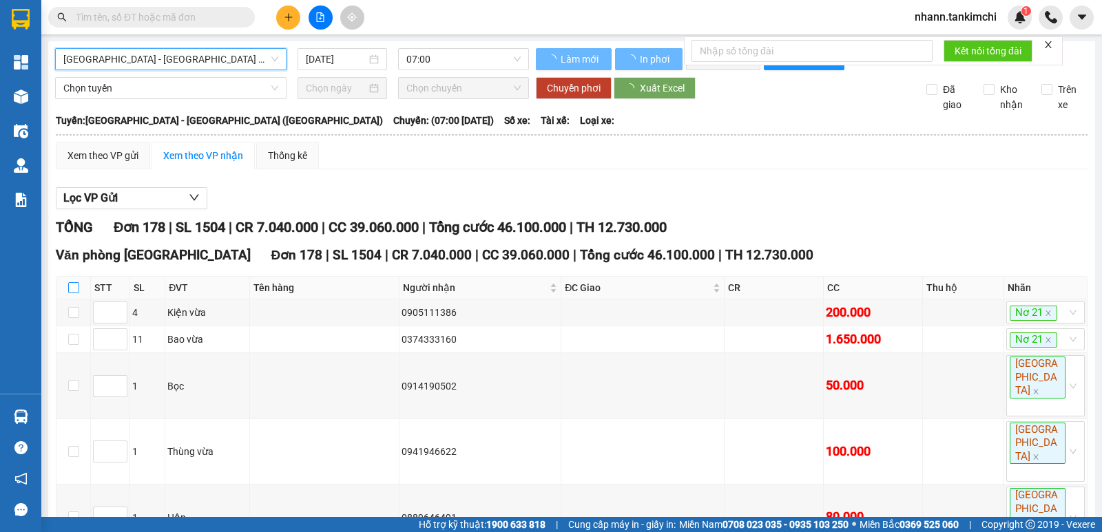
click at [75, 293] on input "checkbox" at bounding box center [73, 287] width 11 height 11
checkbox input "true"
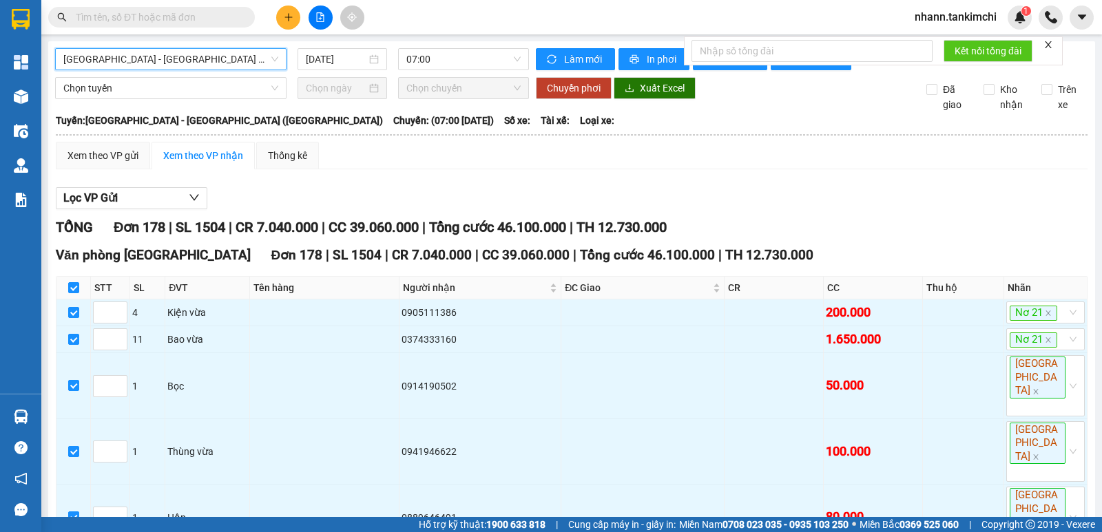
checkbox input "true"
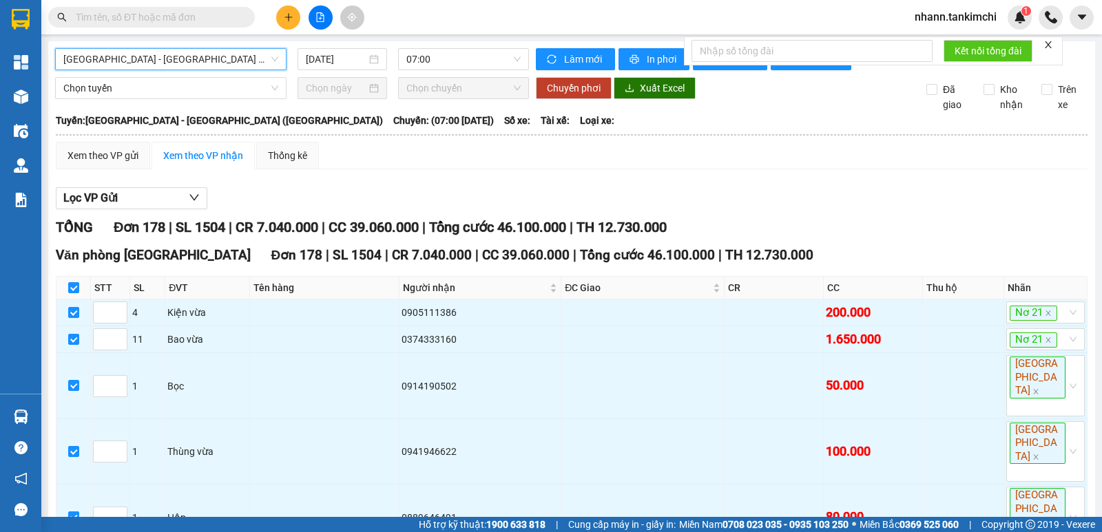
checkbox input "true"
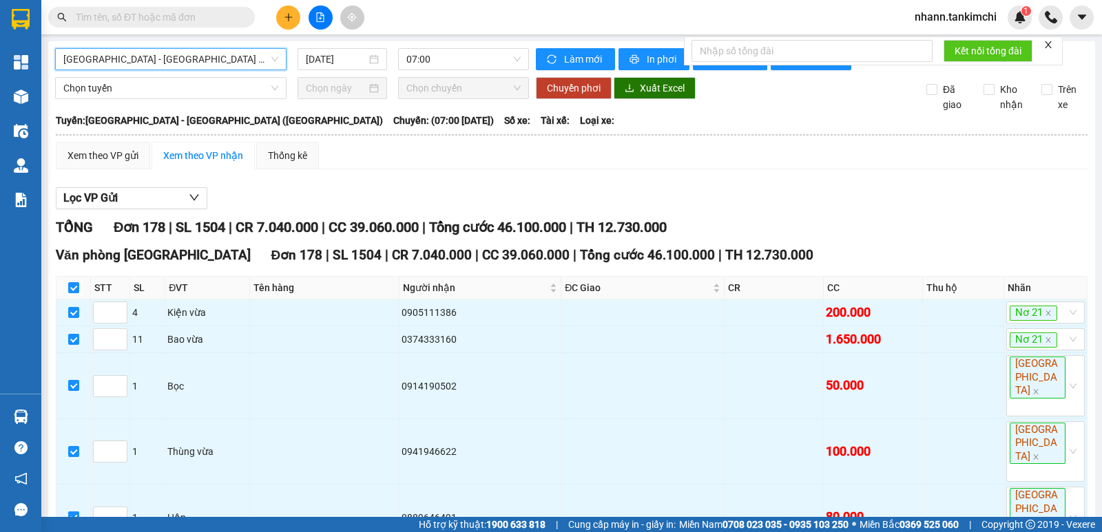
checkbox input "true"
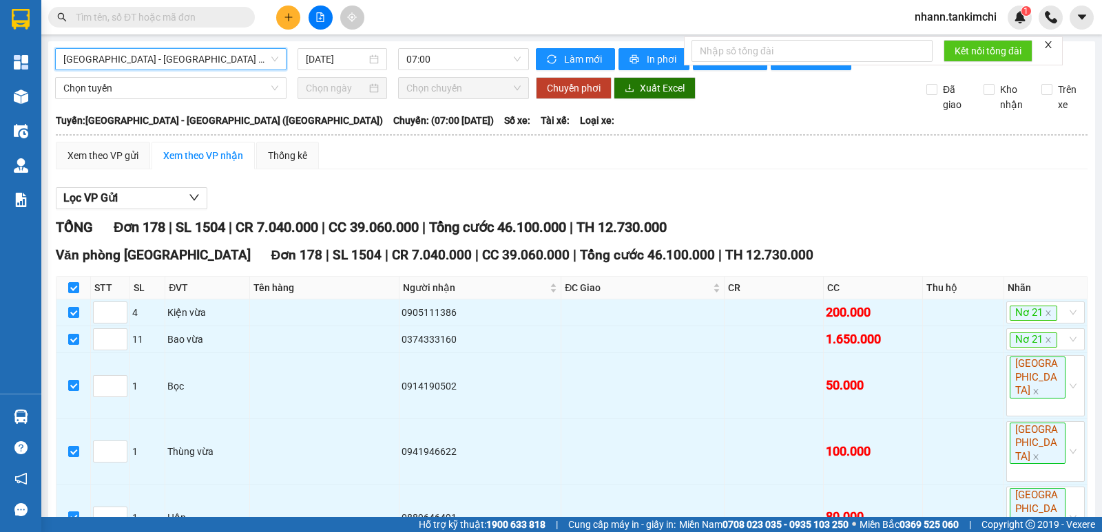
checkbox input "true"
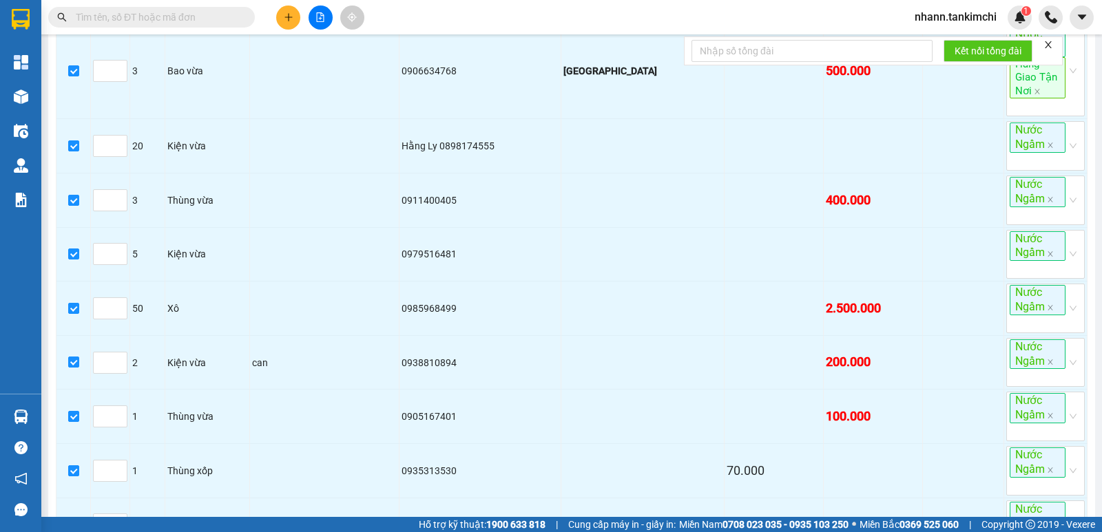
scroll to position [7329, 0]
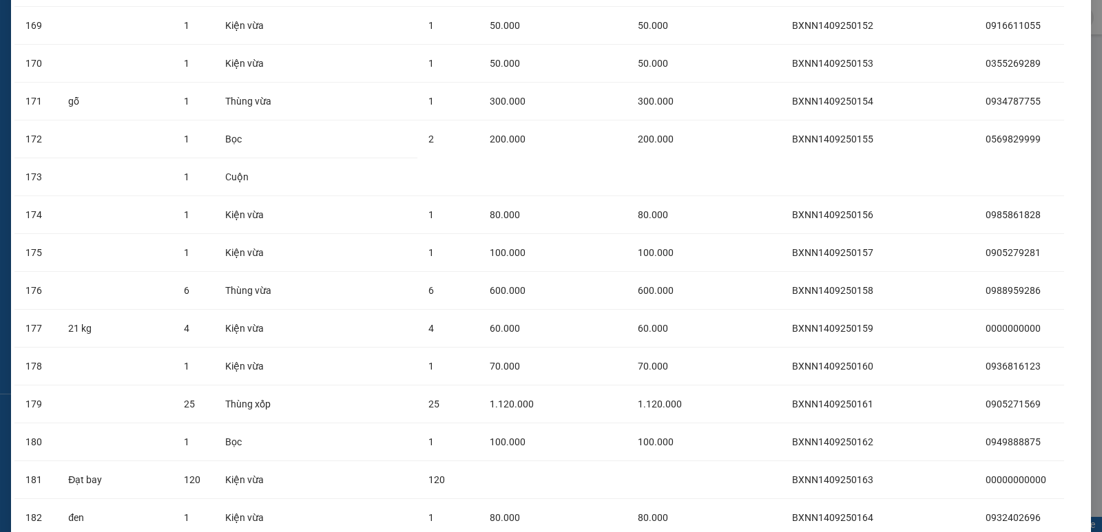
scroll to position [6886, 0]
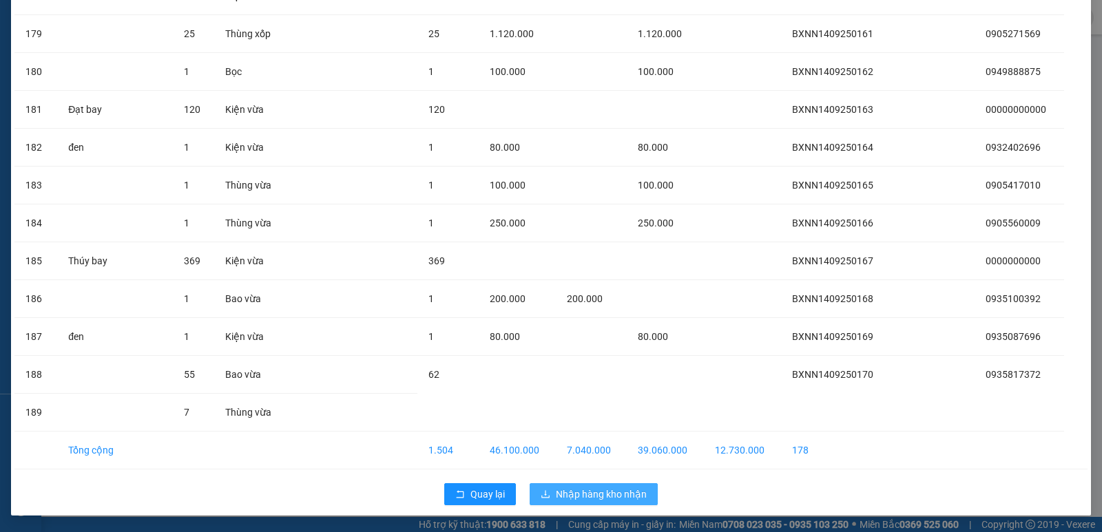
click at [589, 495] on span "Nhập hàng kho nhận" at bounding box center [601, 494] width 91 height 15
